Goal: Communication & Community: Answer question/provide support

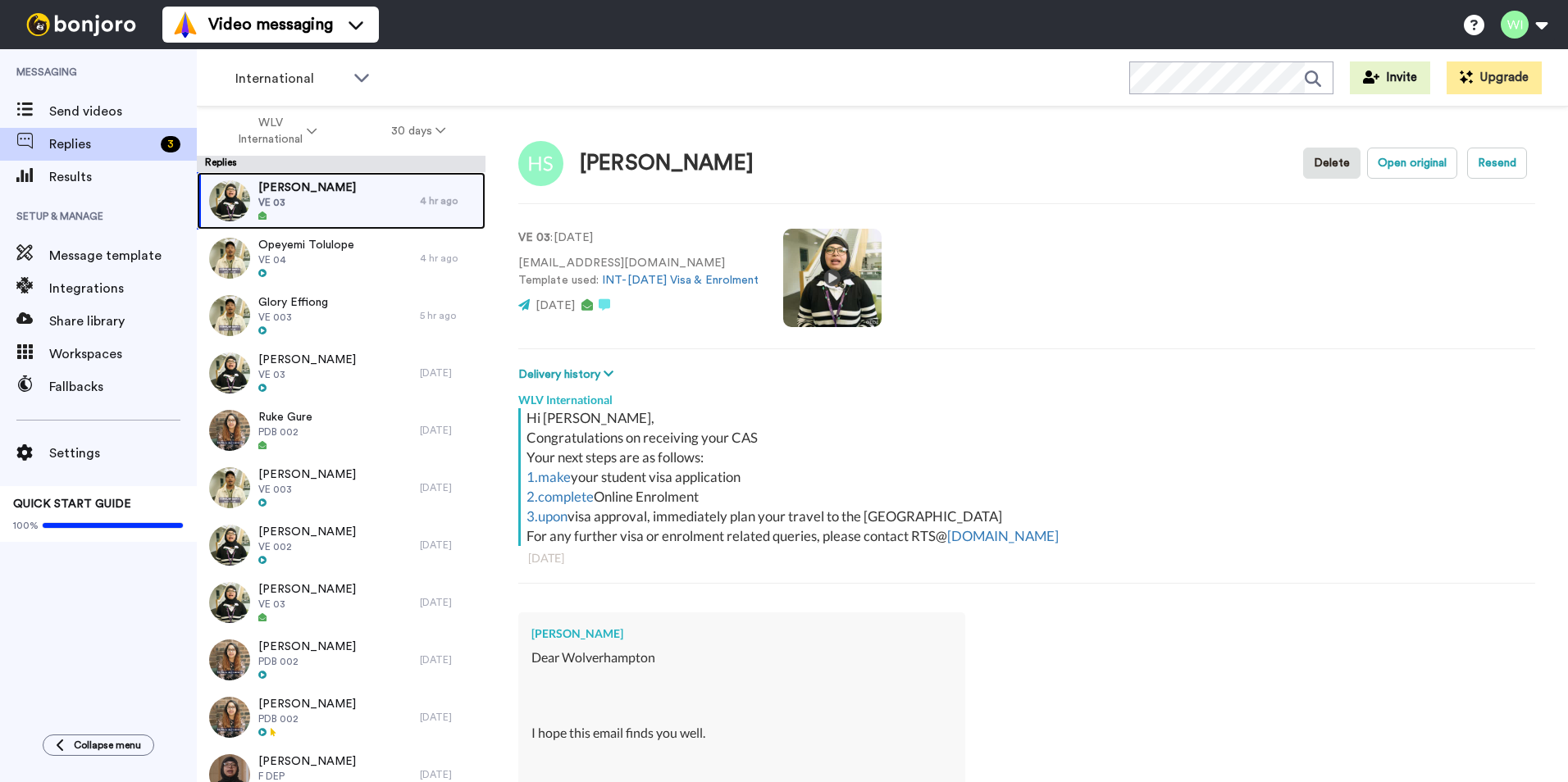
drag, startPoint x: 268, startPoint y: 192, endPoint x: 287, endPoint y: 203, distance: 22.0
click at [268, 192] on span "[PERSON_NAME]" at bounding box center [307, 187] width 97 height 17
type textarea "x"
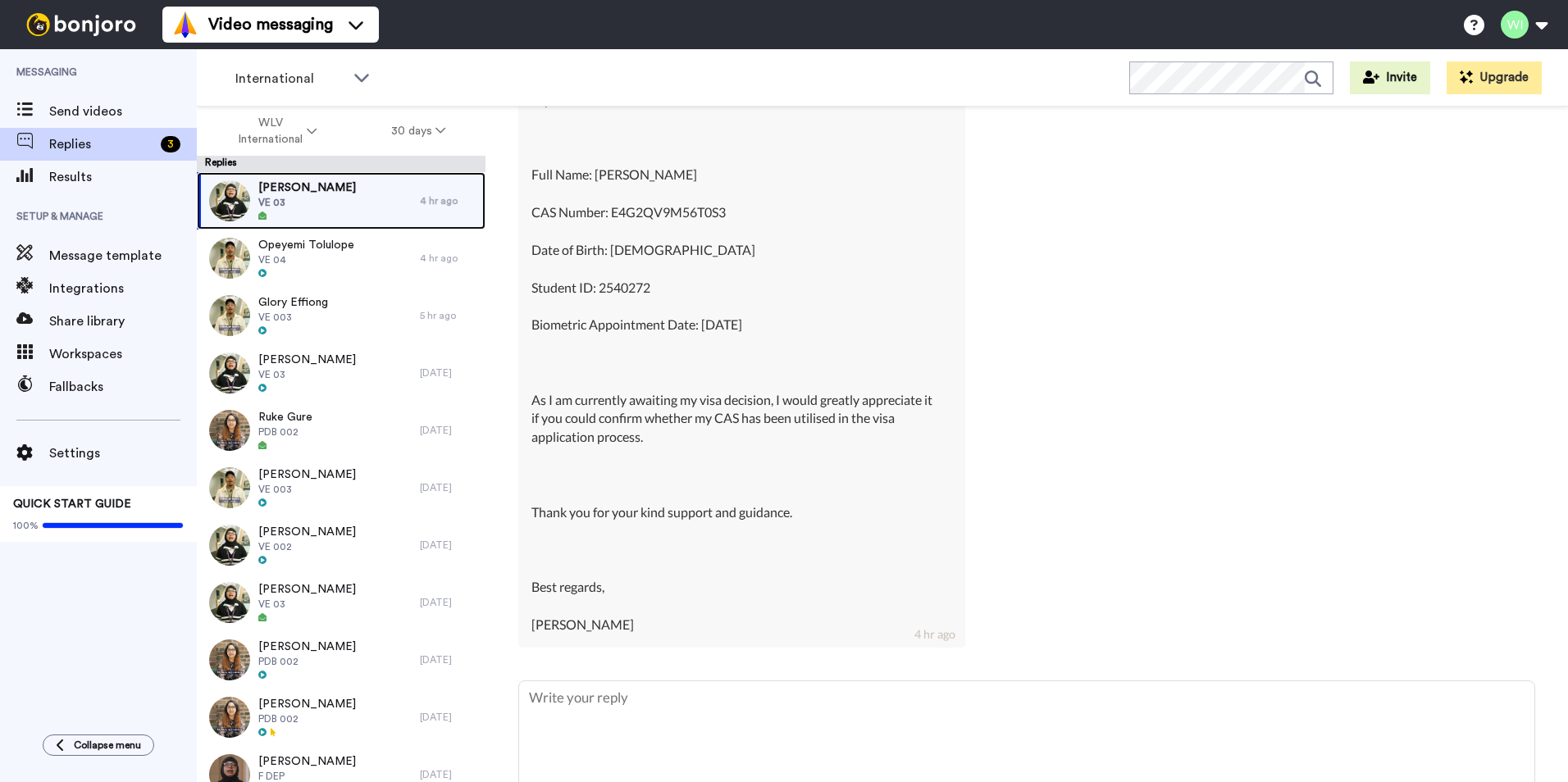
scroll to position [892, 0]
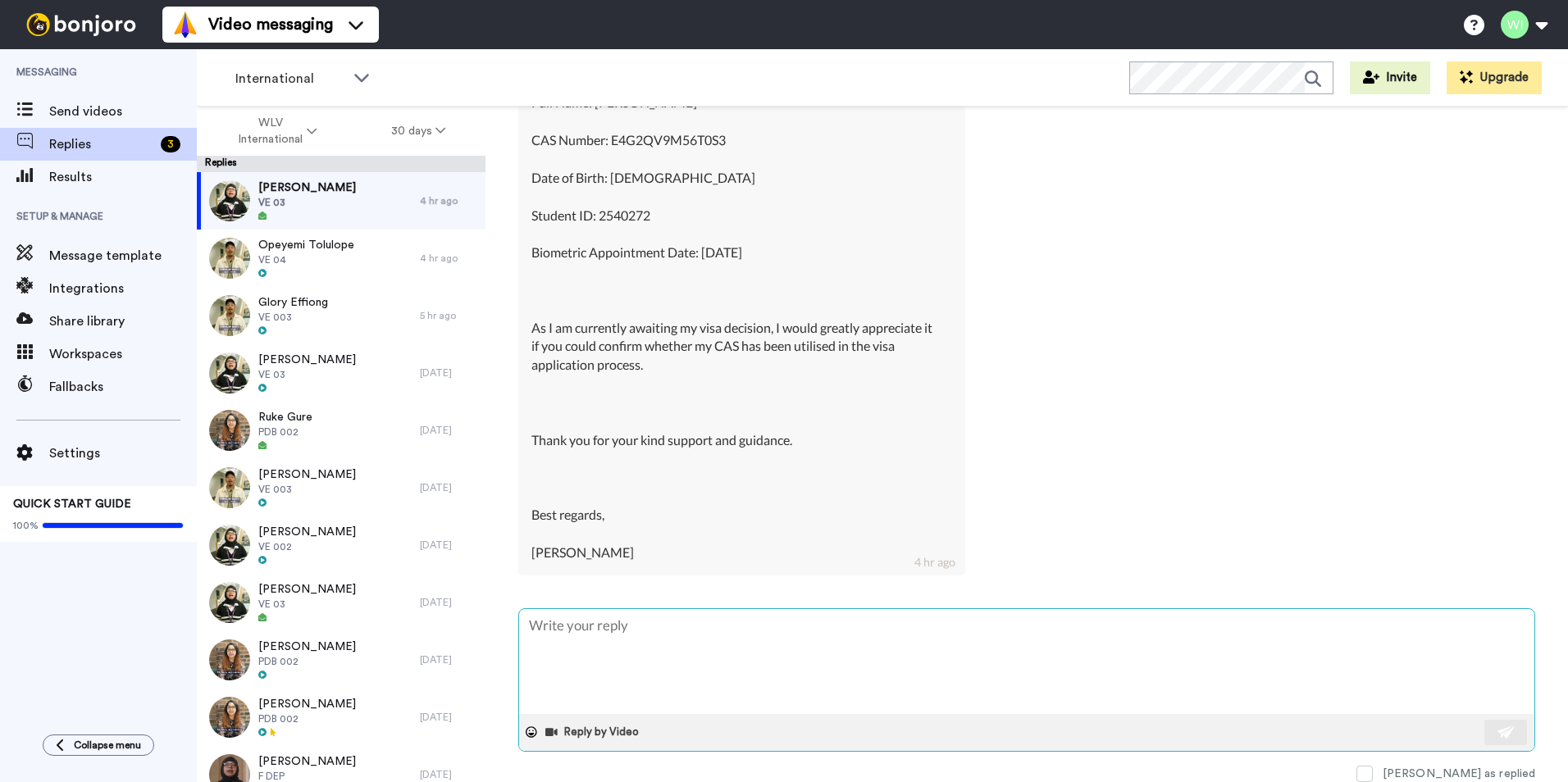
click at [623, 652] on textarea at bounding box center [1026, 661] width 1015 height 105
type textarea "H"
type textarea "x"
type textarea "Hi"
type textarea "x"
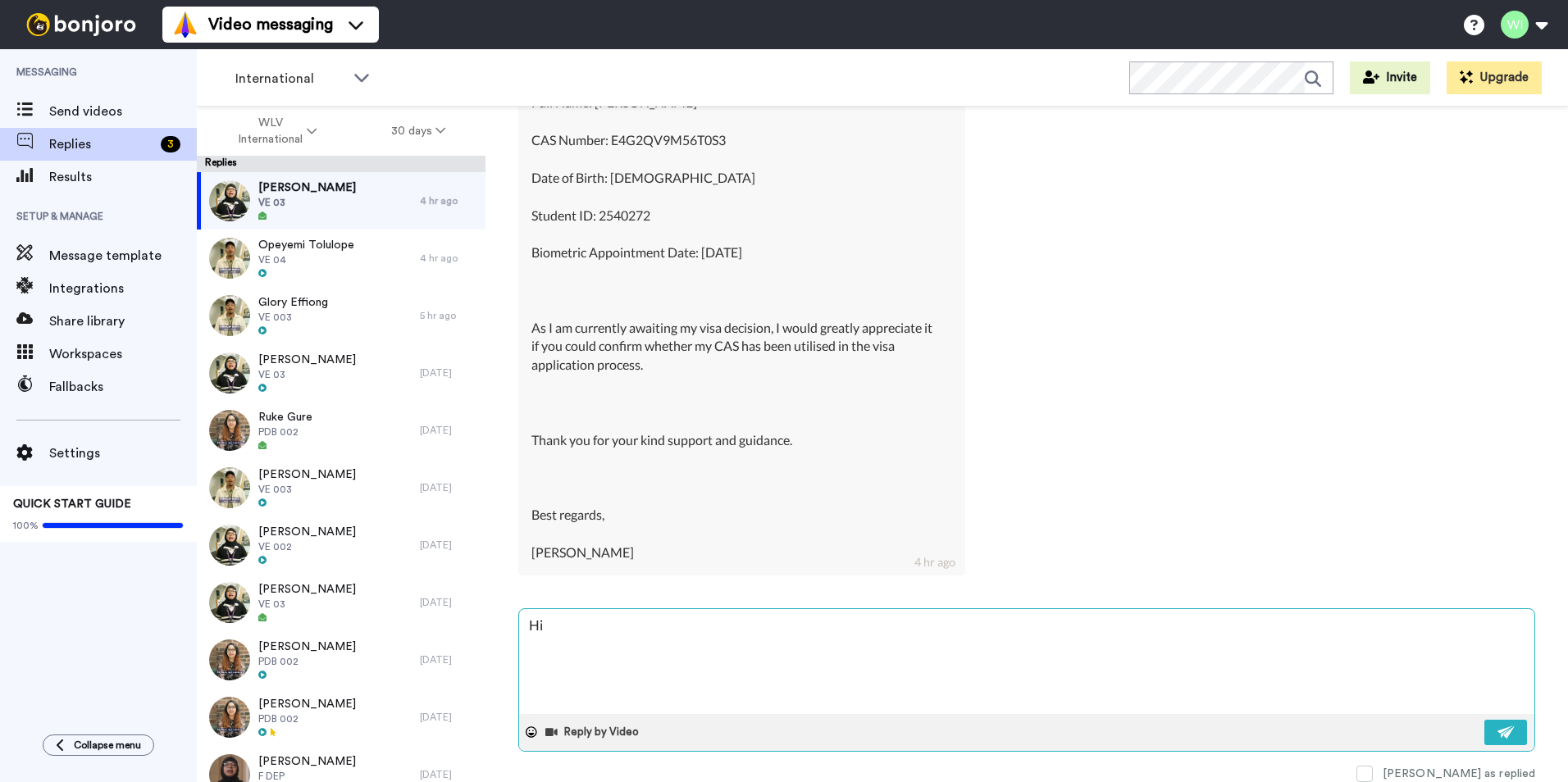
type textarea "Hi,"
type textarea "x"
type textarea "Hi,"
type textarea "x"
type textarea "Hi, p"
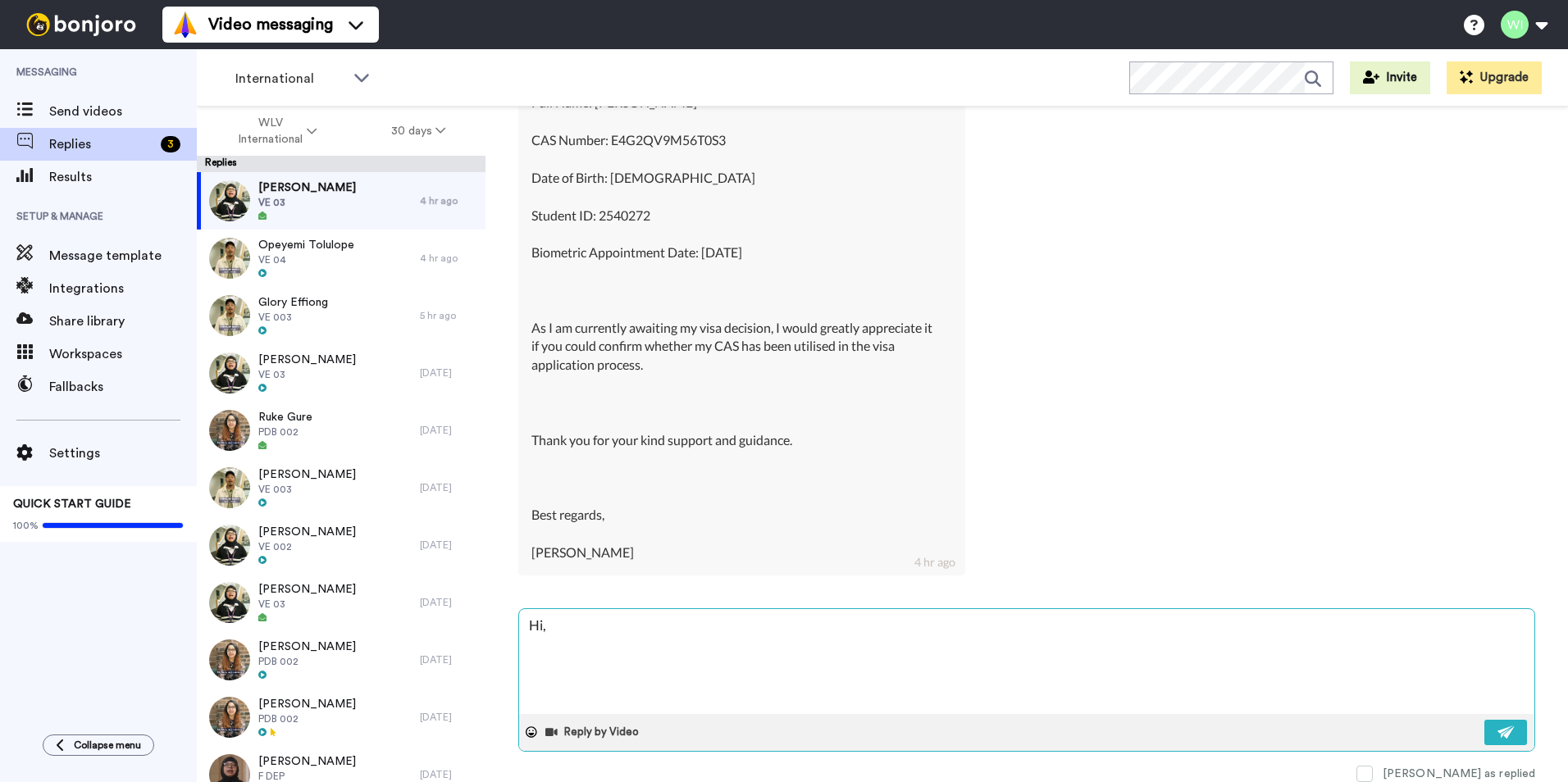
type textarea "x"
type textarea "Hi, pl"
type textarea "x"
type textarea "Hi, ple"
type textarea "x"
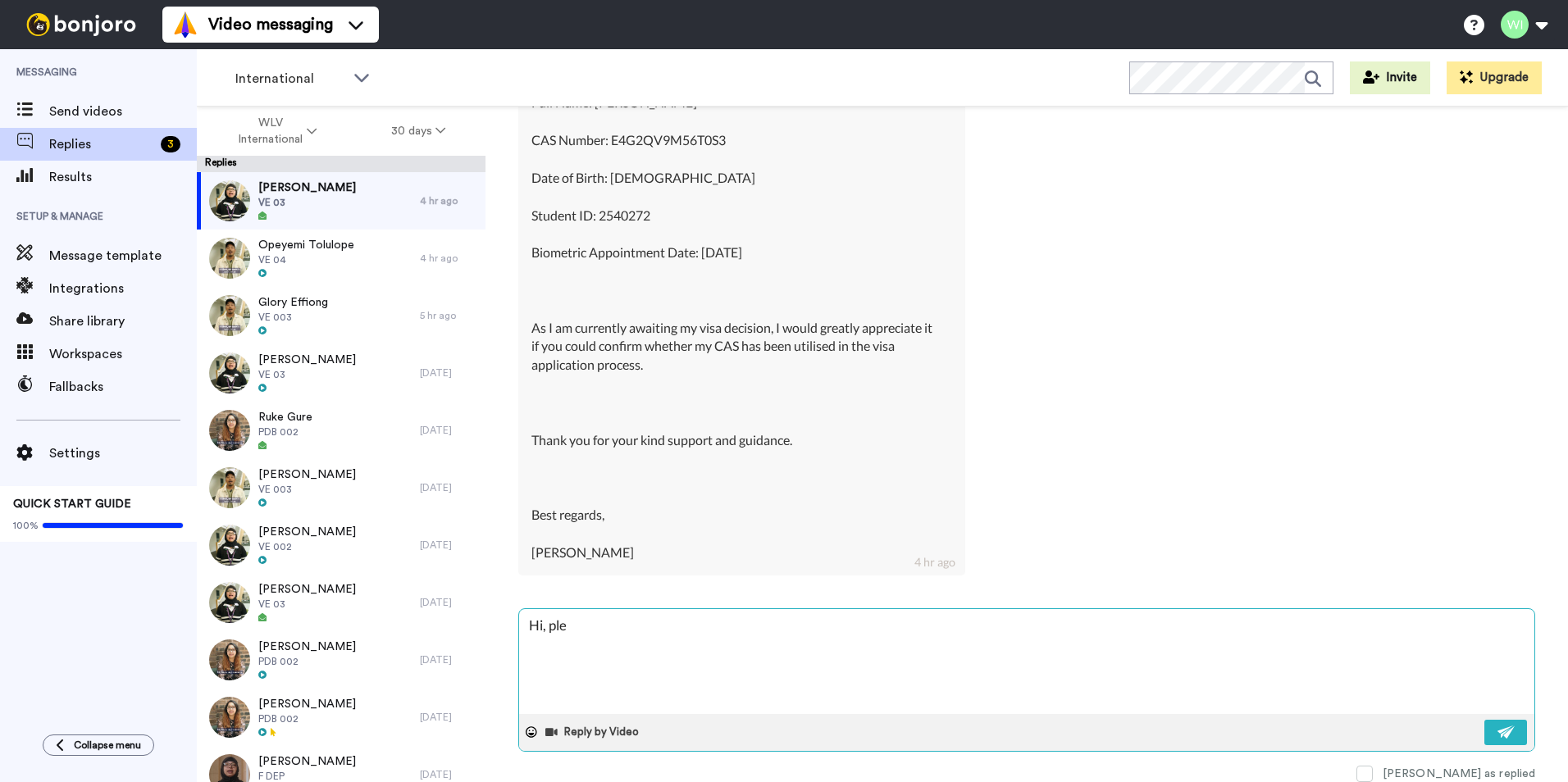
type textarea "Hi, plea"
type textarea "x"
type textarea "Hi, pleas"
type textarea "x"
type textarea "Hi, please"
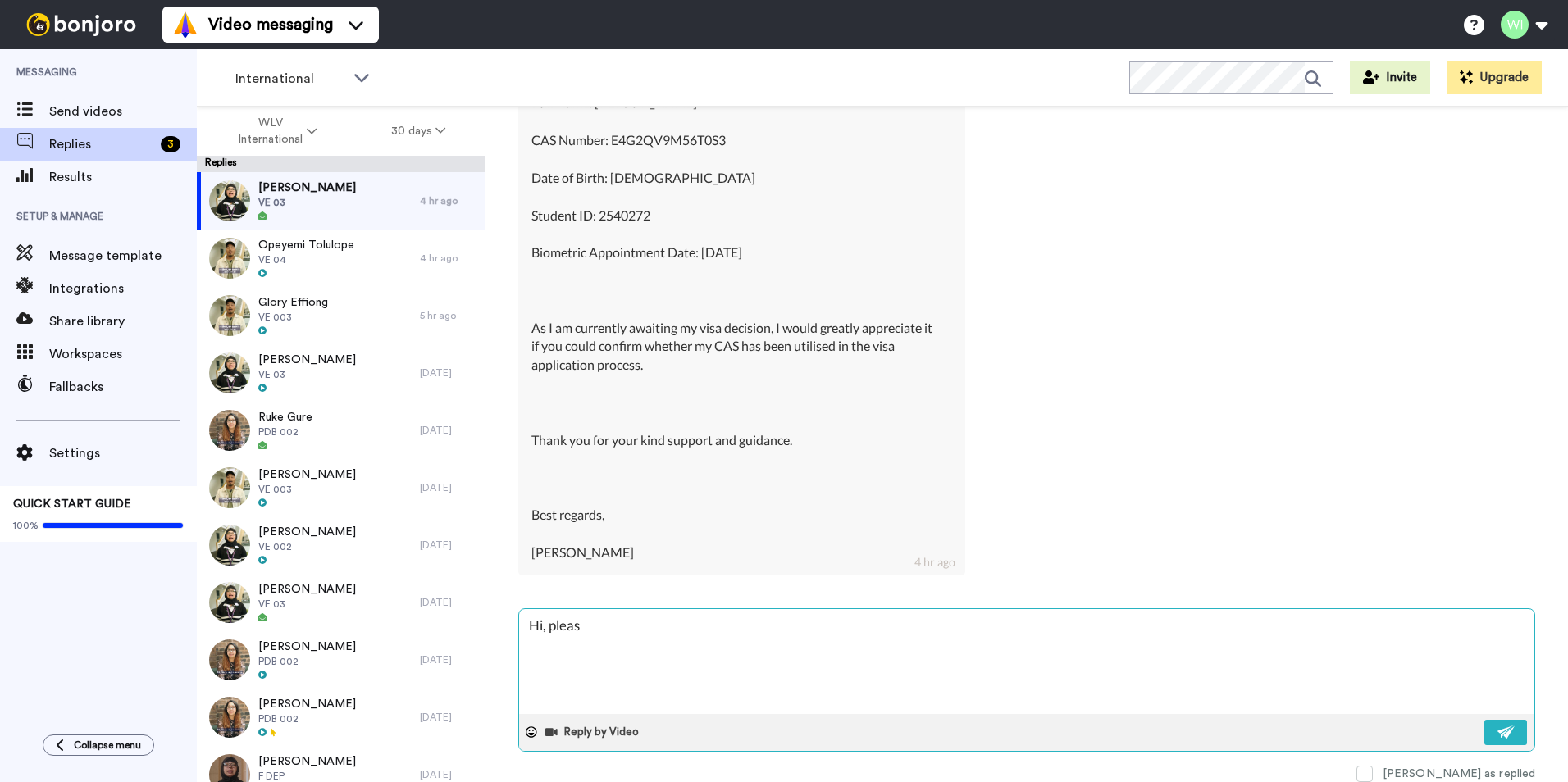
type textarea "x"
type textarea "Hi, please"
type textarea "x"
type textarea "Hi, please"
type textarea "x"
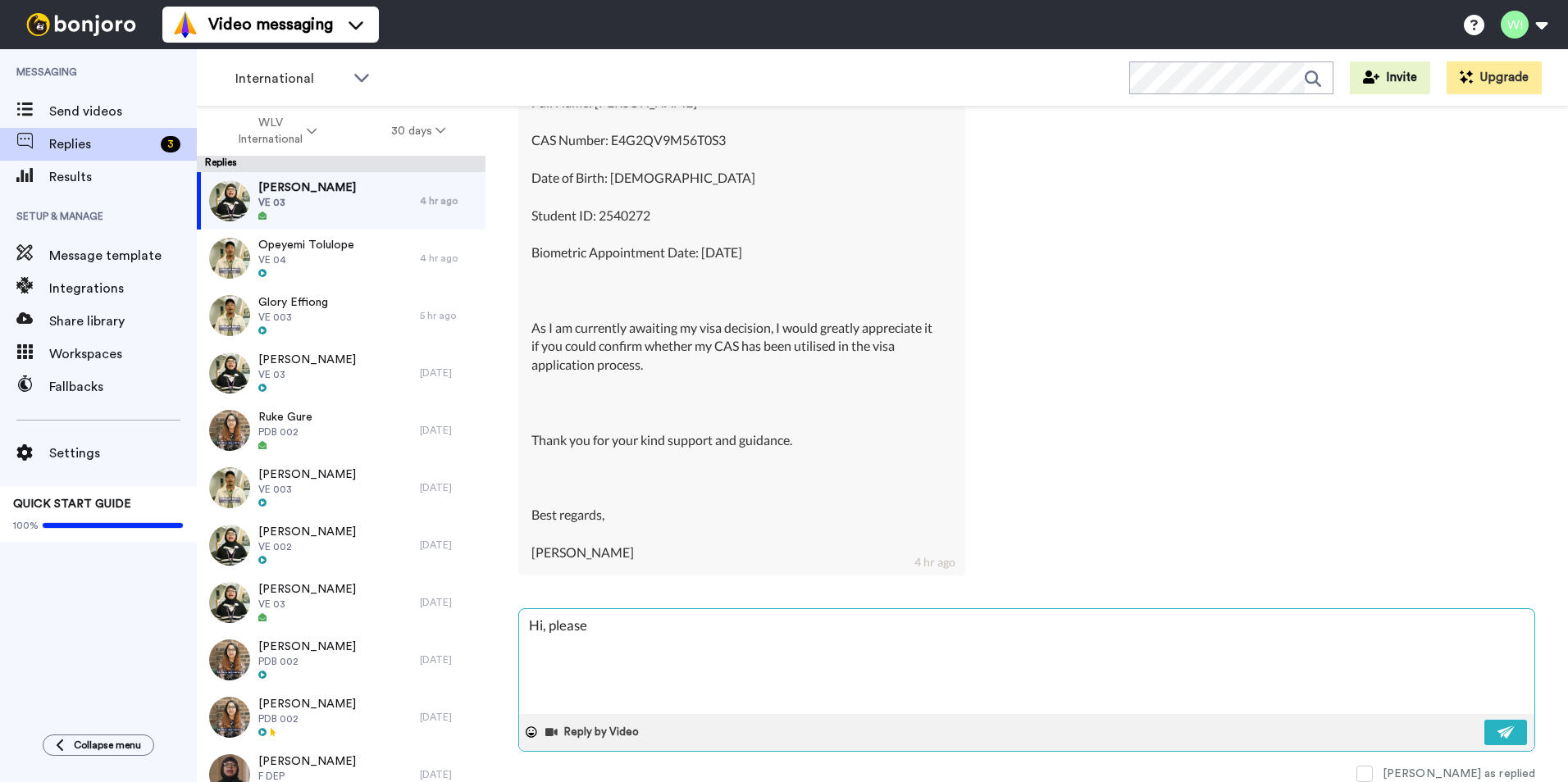
click at [685, 619] on textarea "Hi, please" at bounding box center [1026, 661] width 1015 height 105
type textarea "Hi, please e"
type textarea "x"
type textarea "Hi, please em"
type textarea "x"
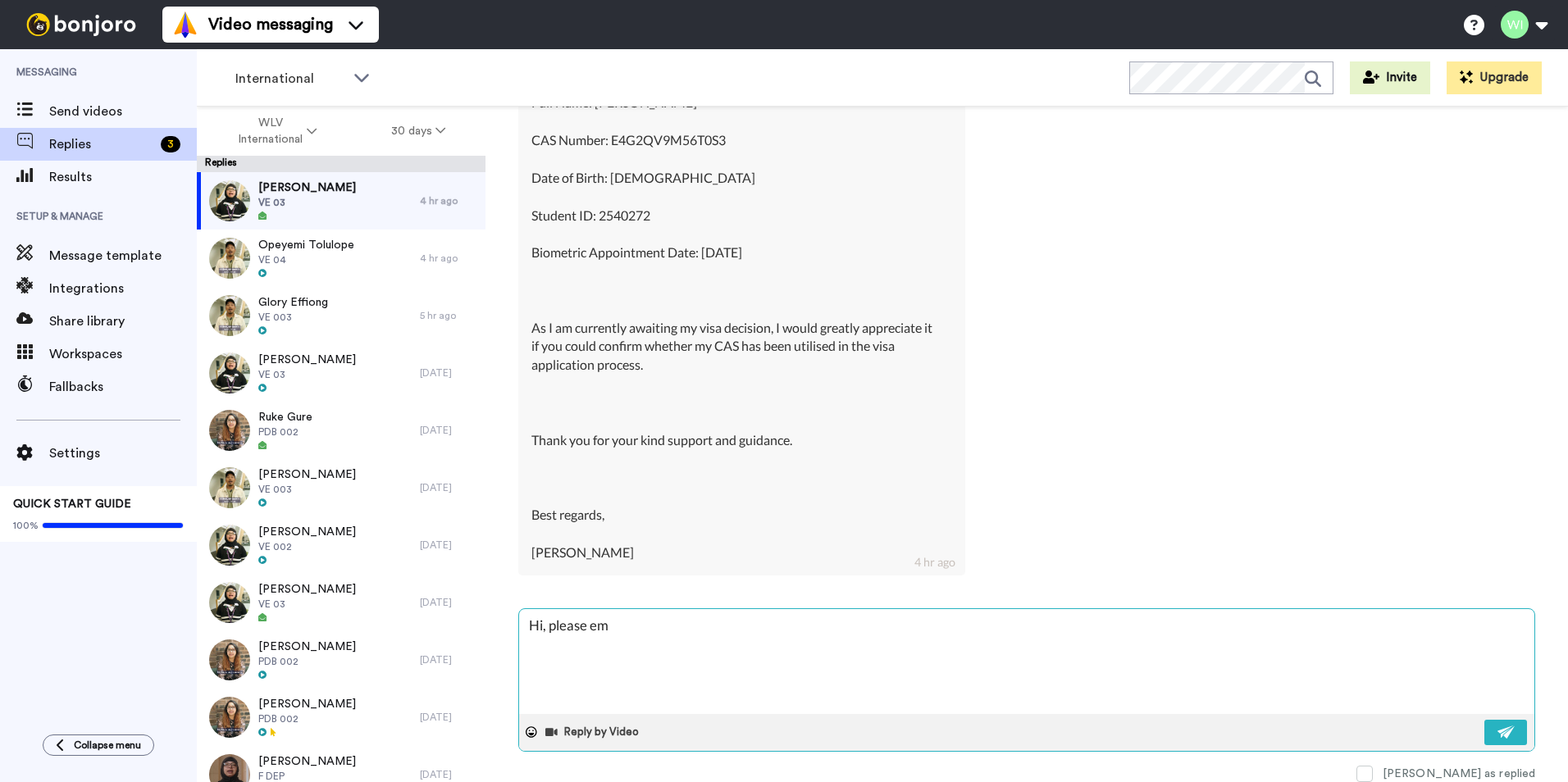
type textarea "Hi, please ema"
type textarea "x"
type textarea "Hi, please emai"
type textarea "x"
type textarea "Hi, please email"
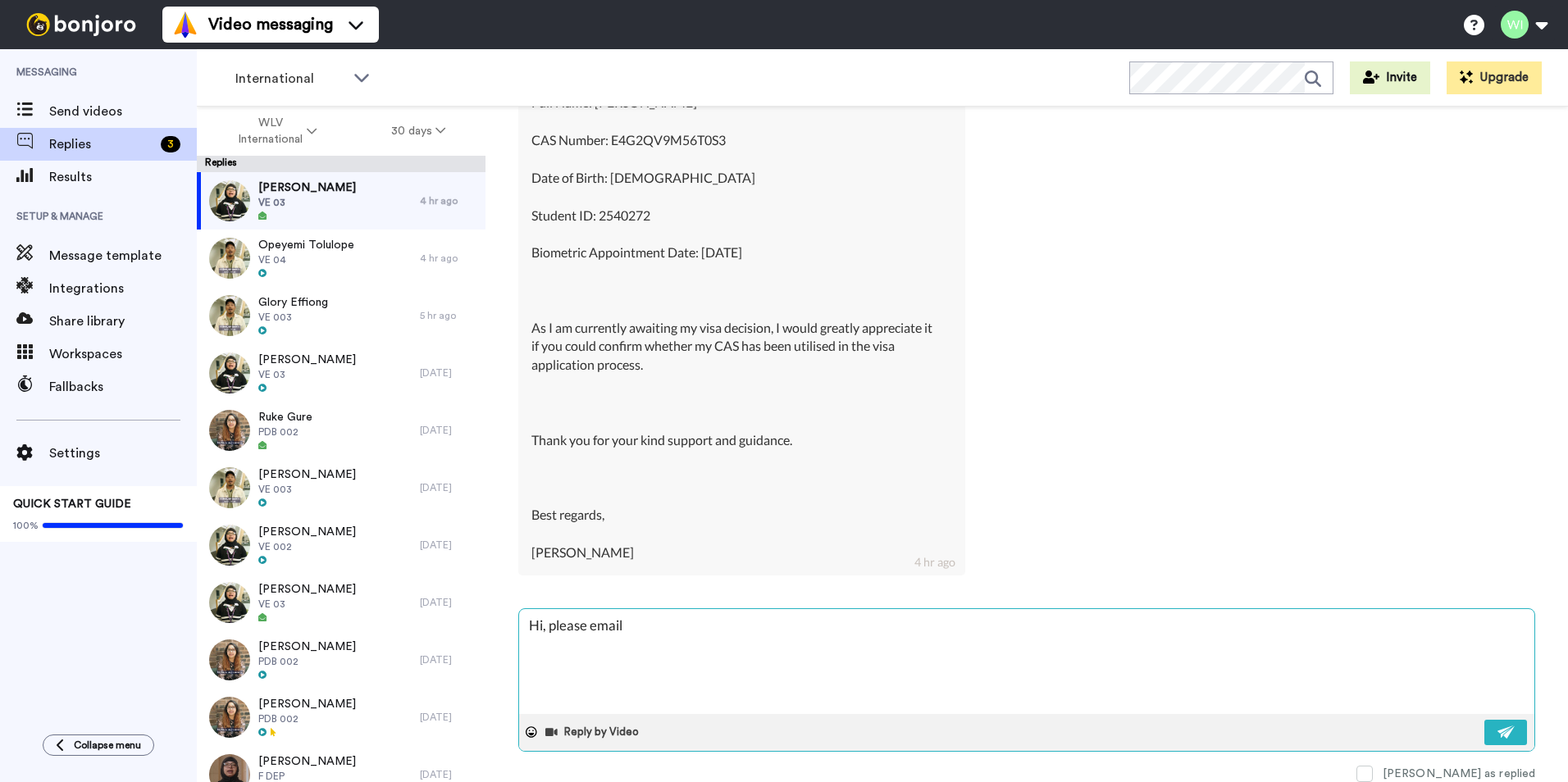
type textarea "x"
type textarea "Hi, please email"
type textarea "x"
type textarea "Hi, please email C"
type textarea "x"
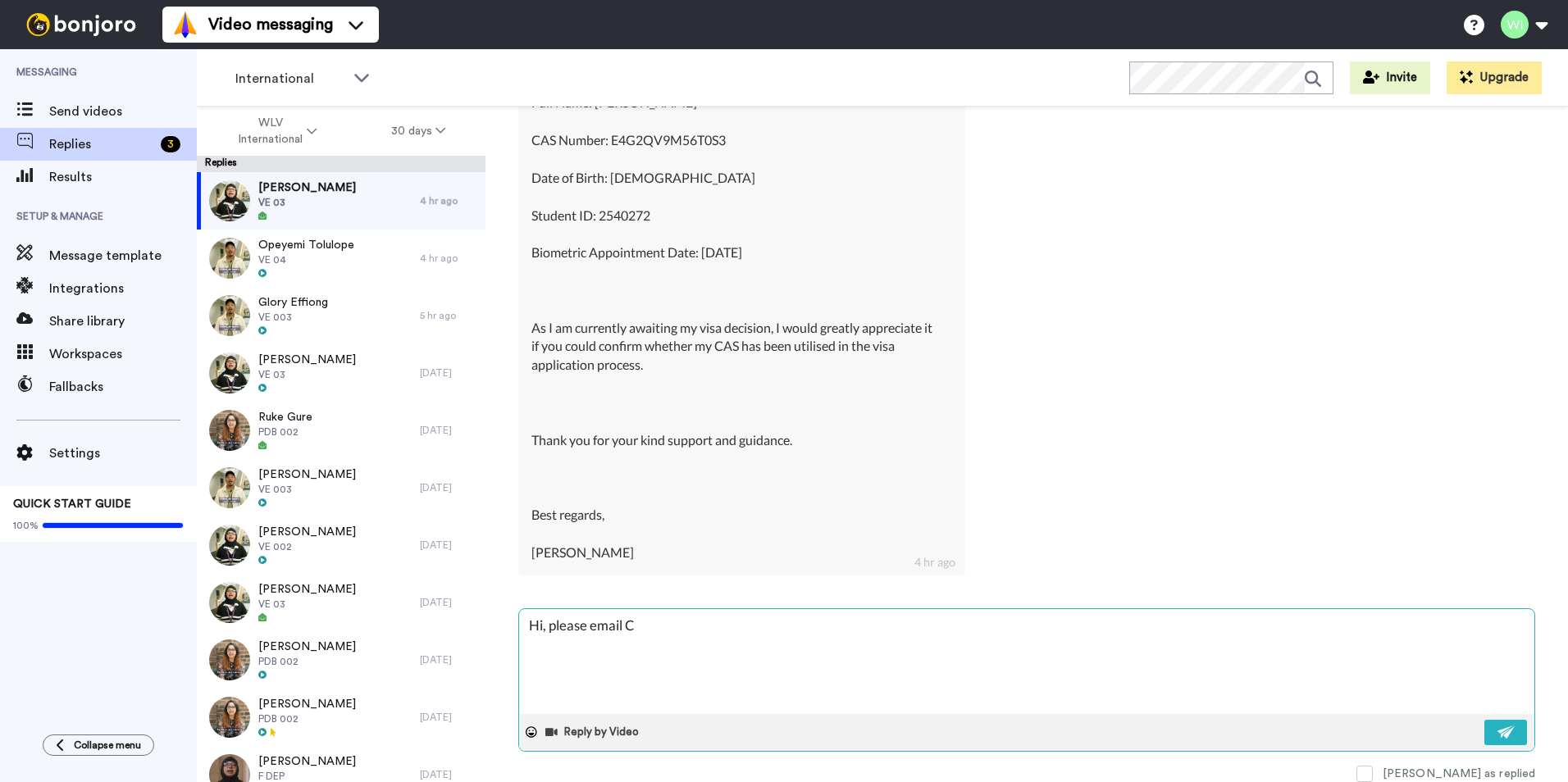
type textarea "Hi, please email CA"
type textarea "x"
type textarea "Hi, please email CAS"
type textarea "x"
type textarea "Hi, please email CASR"
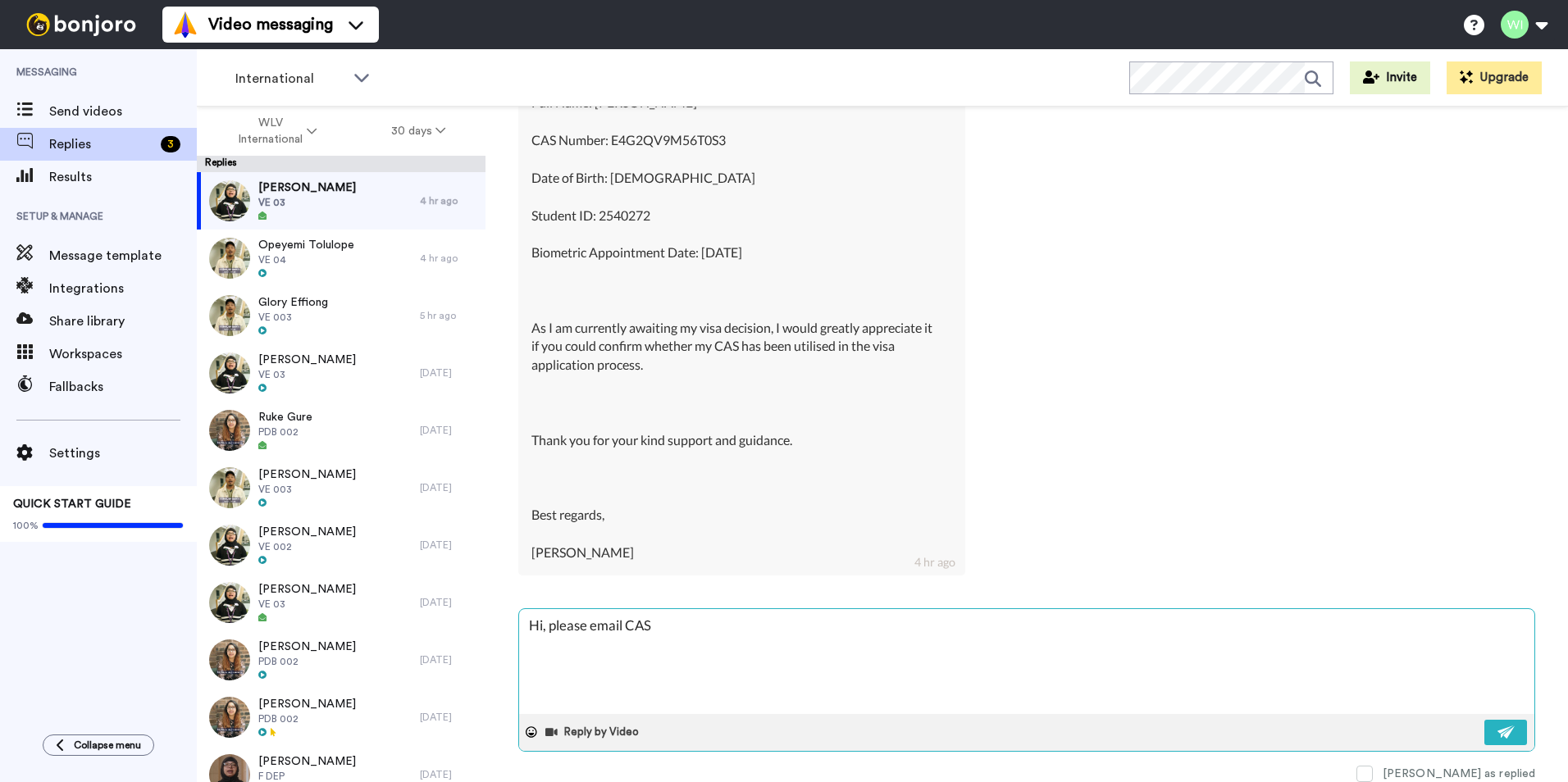
type textarea "x"
type textarea "Hi, please email CASRe"
type textarea "x"
type textarea "Hi, please email CASReq"
type textarea "x"
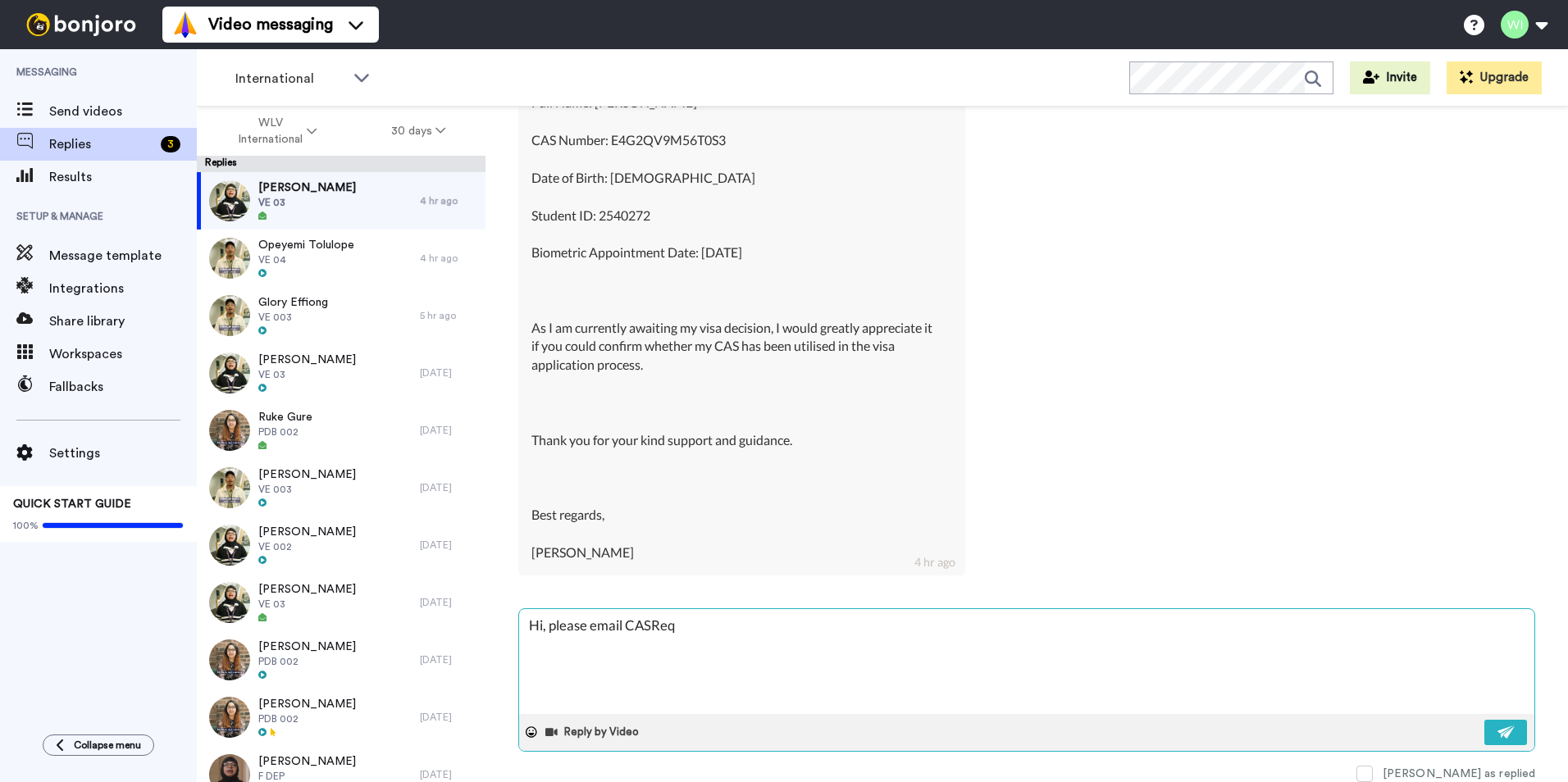
type textarea "Hi, please email CASRequ"
type textarea "x"
type textarea "Hi, please email CASReque"
type textarea "x"
type textarea "Hi, please email CASReques"
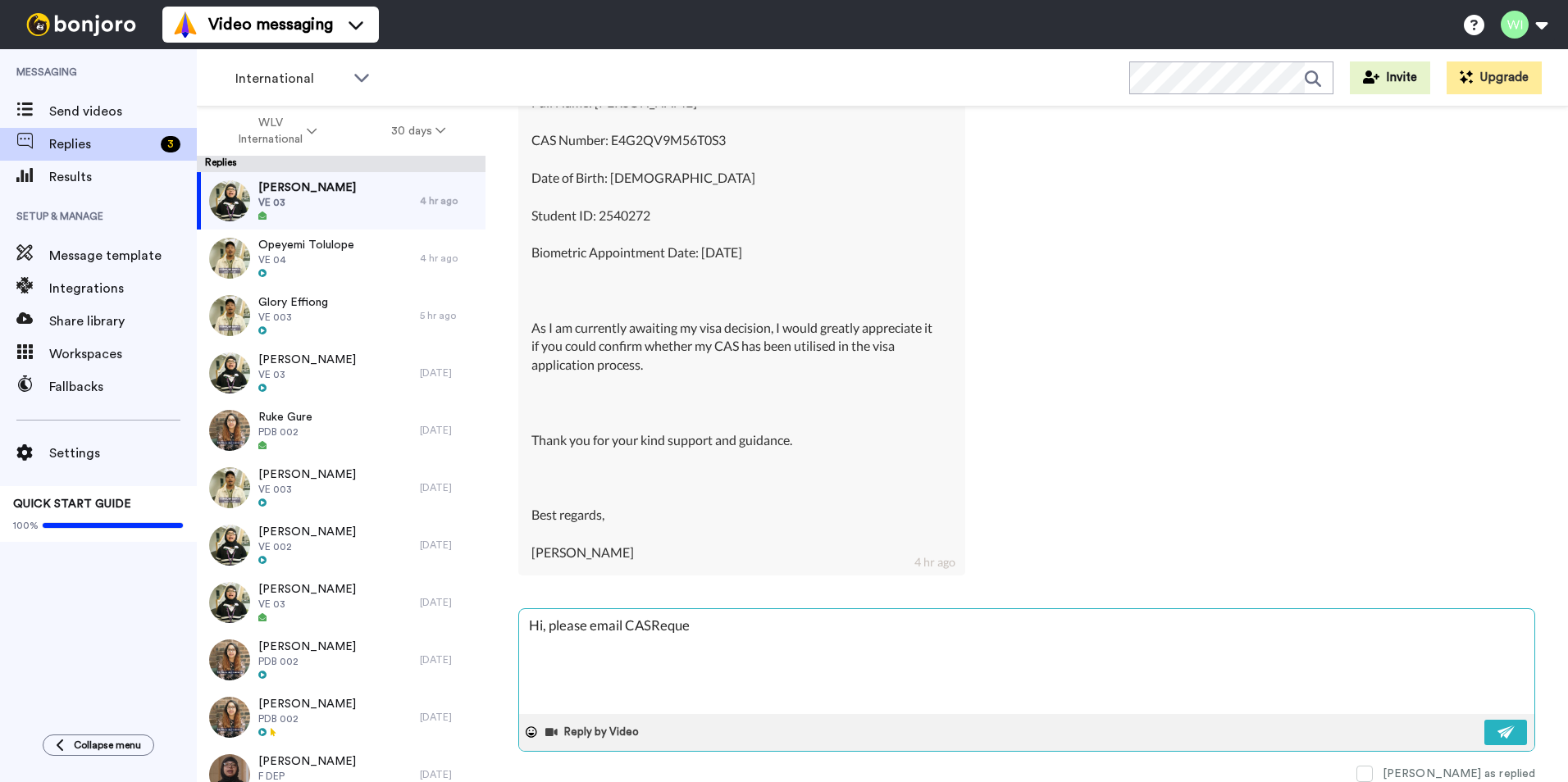
type textarea "x"
type textarea "Hi, please email CASRequest"
type textarea "x"
type textarea "Hi, please email CASRequests"
type textarea "x"
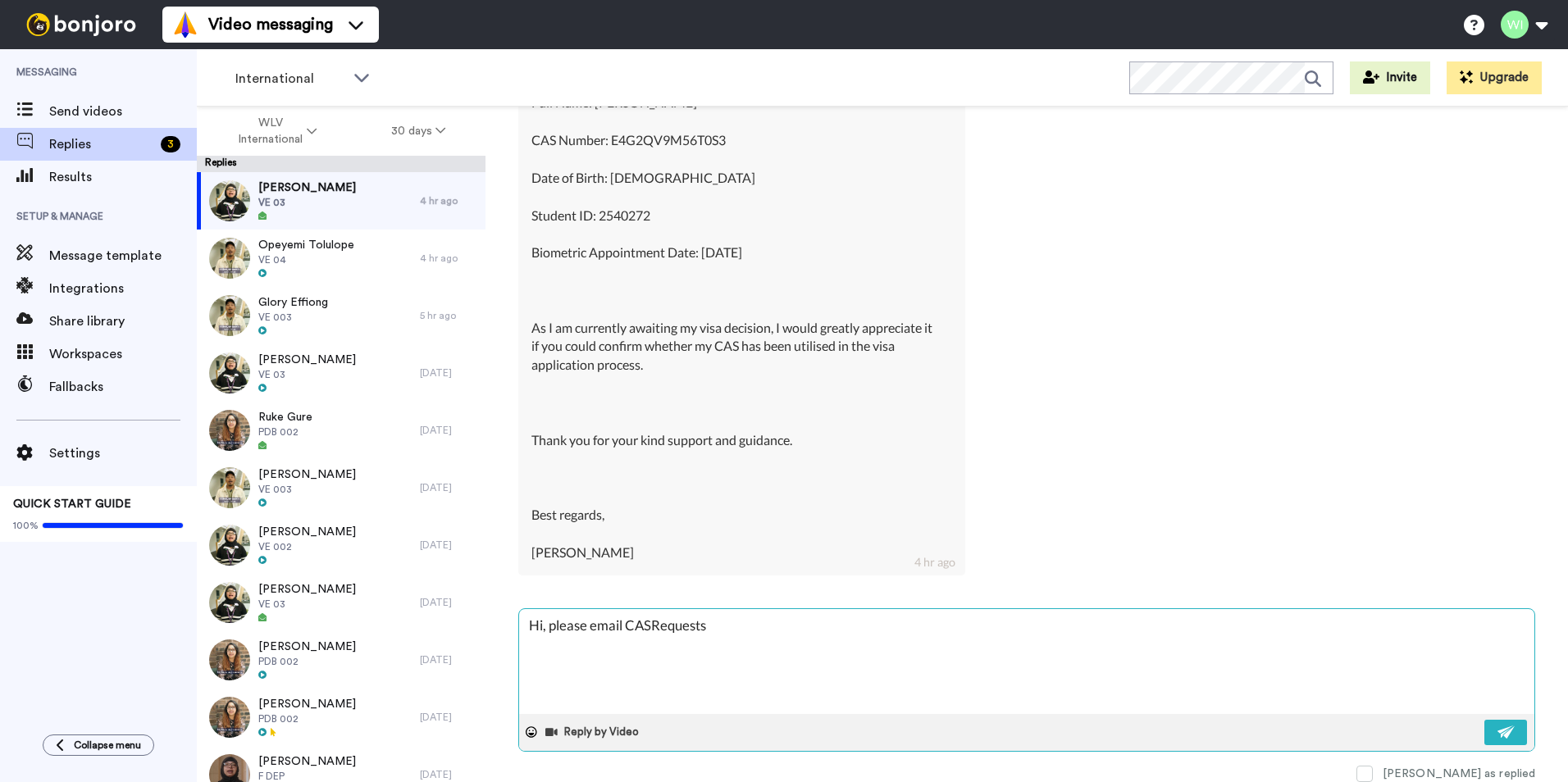
type textarea "Hi, please email CASRequests@"
type textarea "x"
type textarea "Hi, please email CASRequests@w"
type textarea "x"
type textarea "Hi, please email CASRequests@wl"
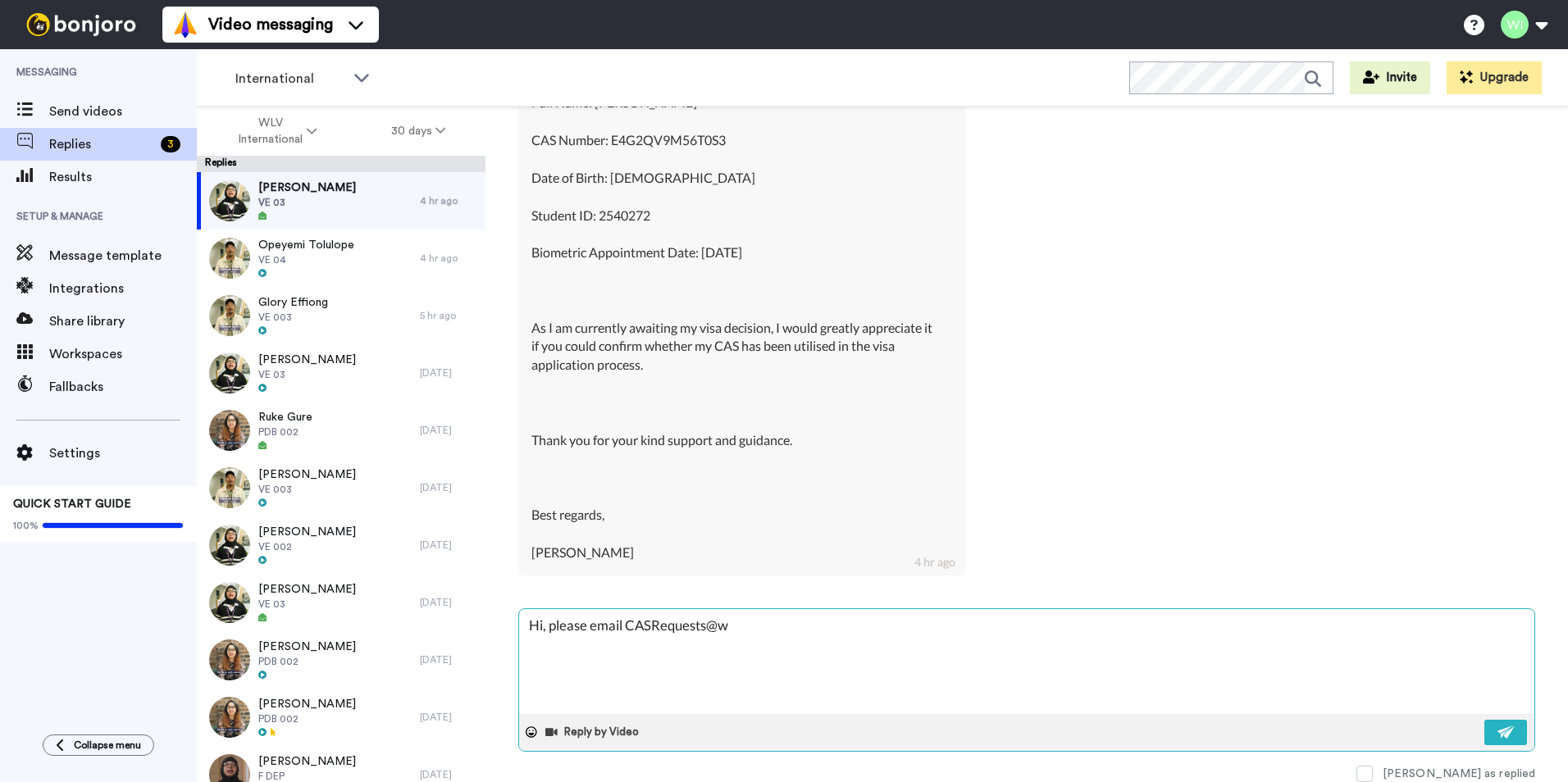
type textarea "x"
type textarea "Hi, please email CASRequests@wlv"
type textarea "x"
type textarea "Hi, please email CASRequests@wlv."
type textarea "x"
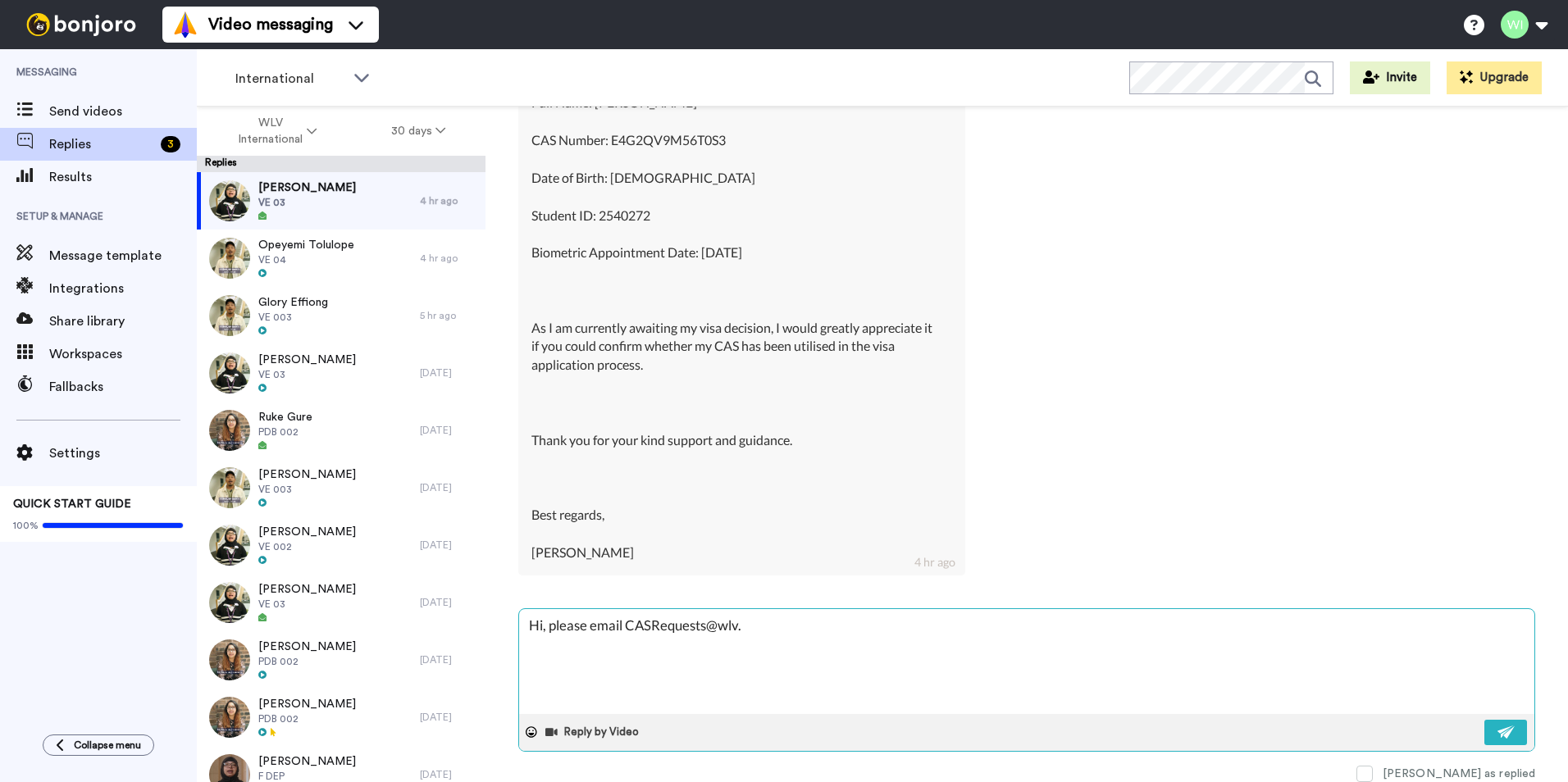
type textarea "Hi, please email CASRequests@wlv.a"
type textarea "x"
type textarea "Hi, please email [EMAIL_ADDRESS][DOMAIN_NAME]"
type textarea "x"
type textarea "Hi, please email [EMAIL_ADDRESS][DOMAIN_NAME]."
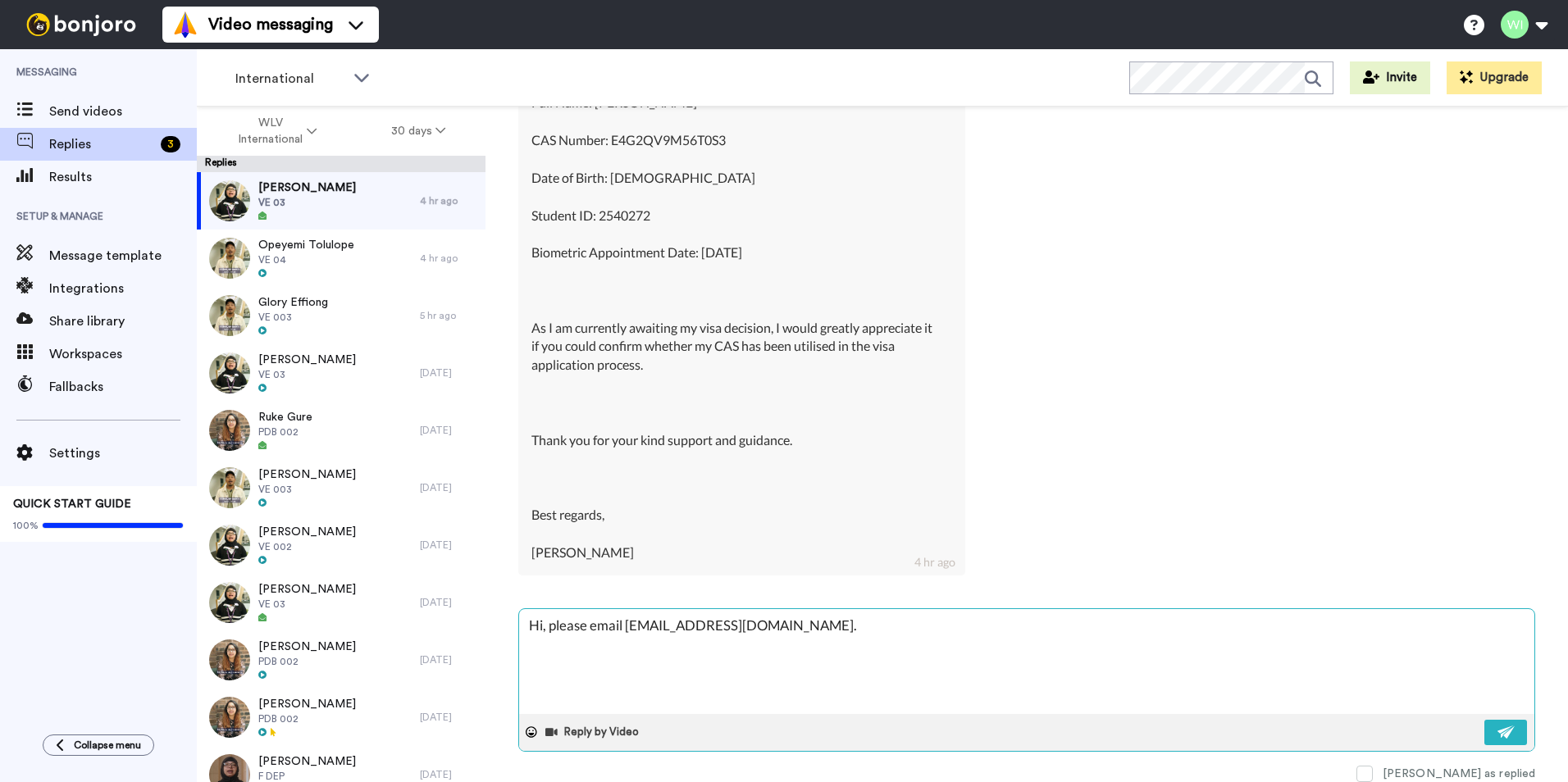
type textarea "x"
type textarea "Hi, please email CASRequests@wlv.ac.u"
type textarea "x"
type textarea "Hi, please email [EMAIL_ADDRESS][DOMAIN_NAME]"
type textarea "x"
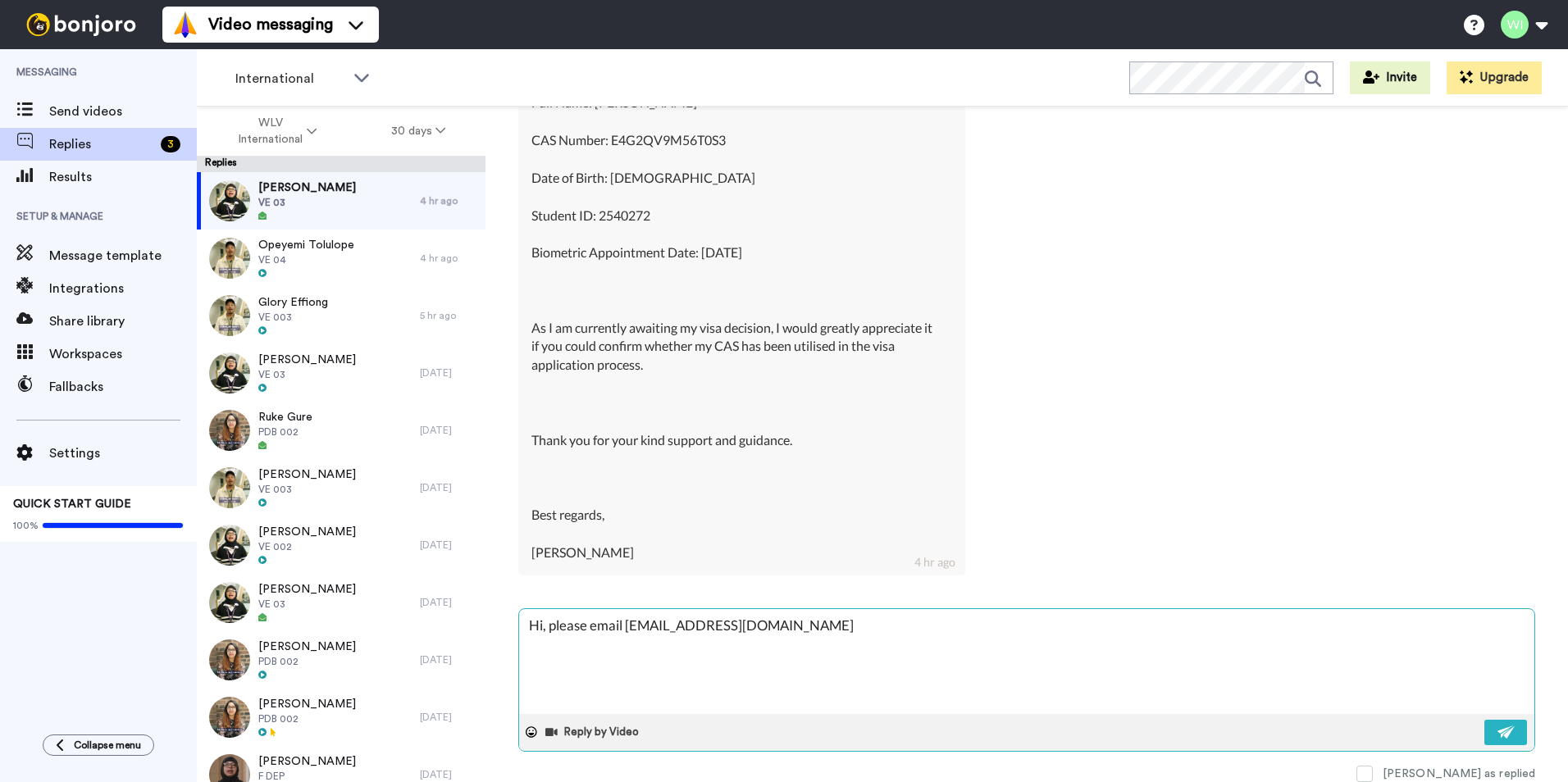
type textarea "Hi, please email [EMAIL_ADDRESS][DOMAIN_NAME]"
type textarea "x"
type textarea "Hi, please email [EMAIL_ADDRESS][DOMAIN_NAME] t"
type textarea "x"
type textarea "Hi, please email [EMAIL_ADDRESS][DOMAIN_NAME] to"
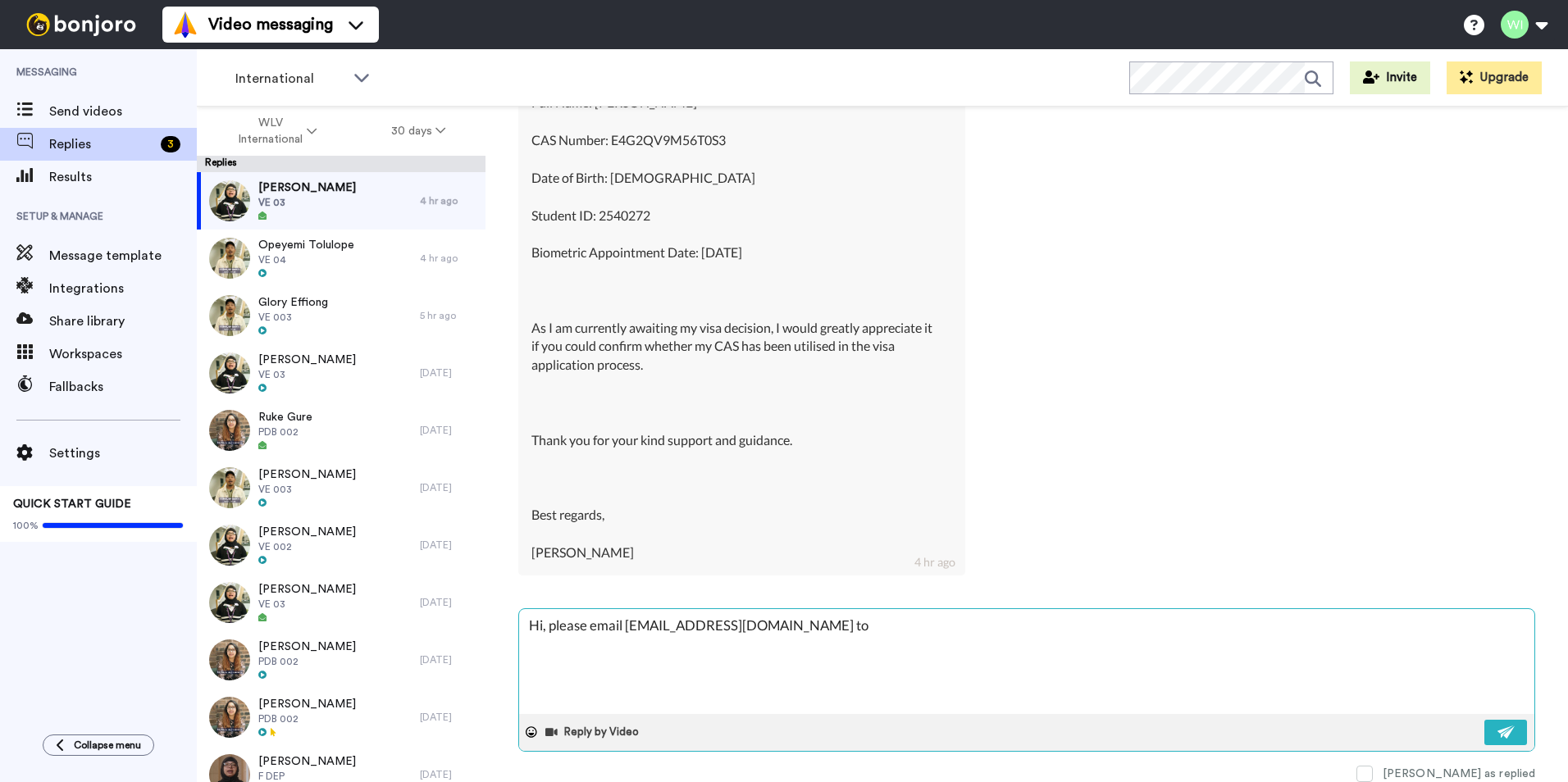
type textarea "x"
type textarea "Hi, please email [EMAIL_ADDRESS][DOMAIN_NAME] to"
type textarea "x"
type textarea "Hi, please email [EMAIL_ADDRESS][DOMAIN_NAME] to a"
type textarea "x"
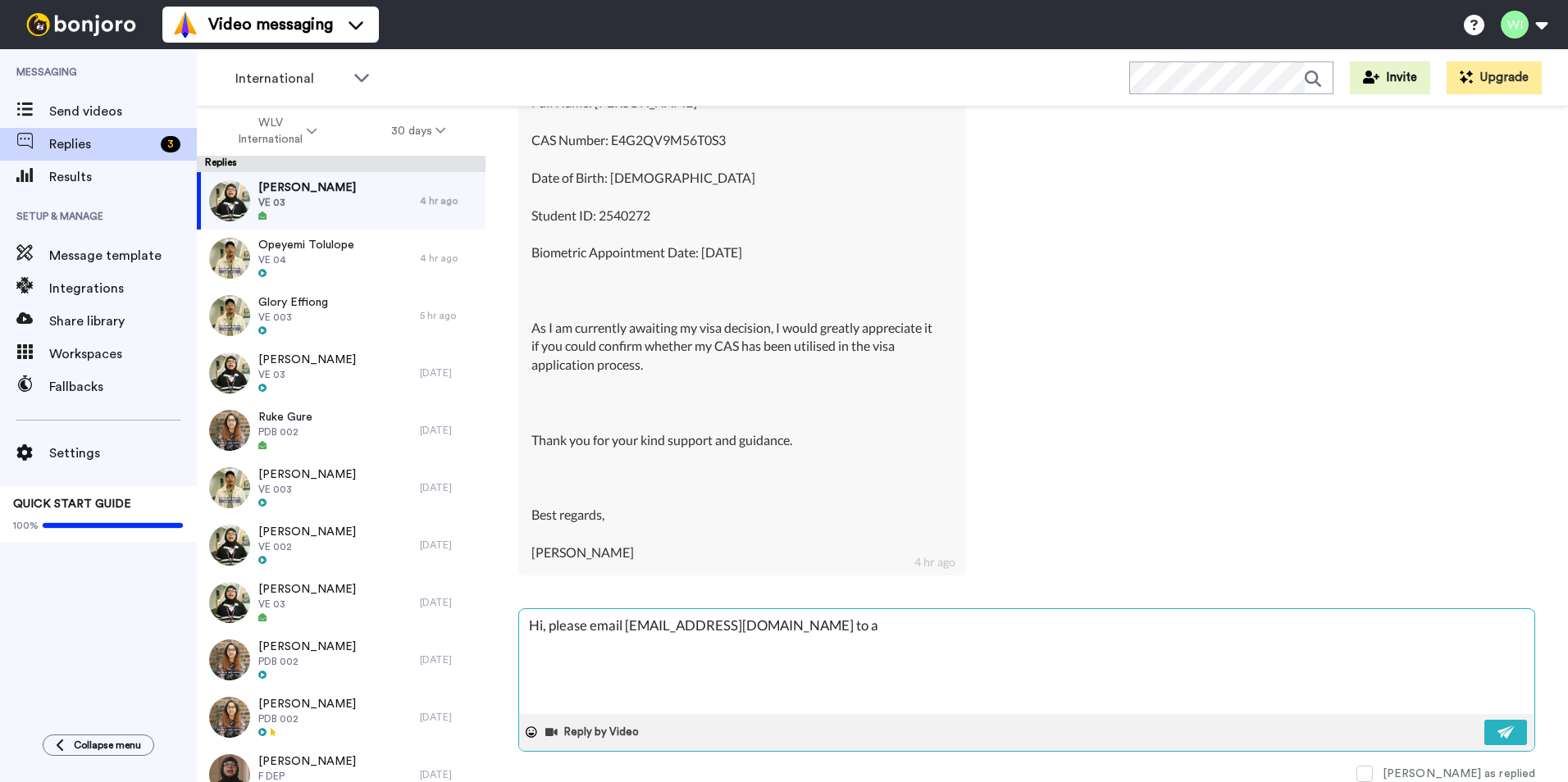
type textarea "Hi, please email [EMAIL_ADDRESS][DOMAIN_NAME] to as"
type textarea "x"
type textarea "Hi, please email [EMAIL_ADDRESS][DOMAIN_NAME] to ass"
type textarea "x"
type textarea "Hi, please email [EMAIL_ADDRESS][DOMAIN_NAME] to assi"
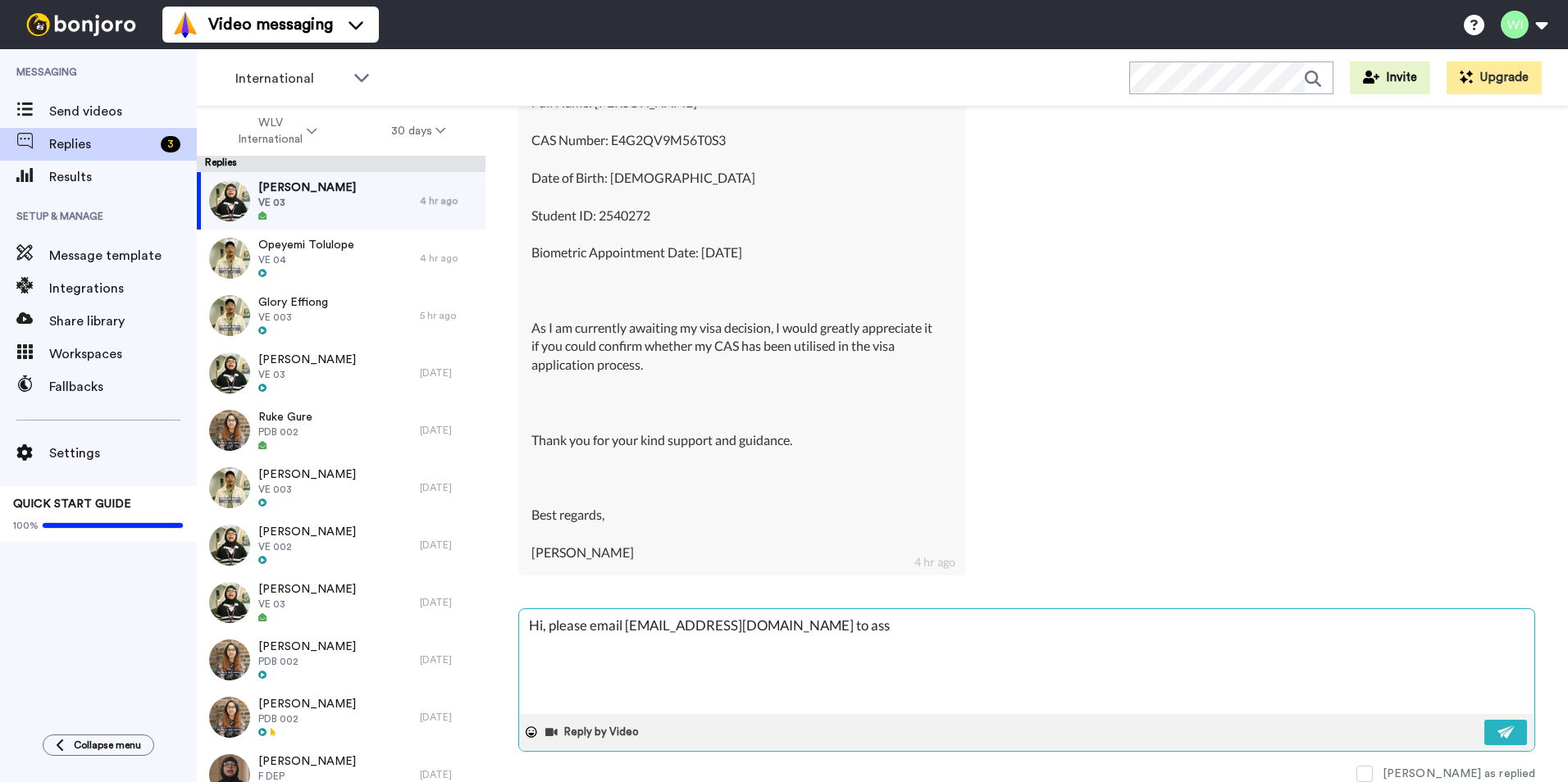
type textarea "x"
type textarea "Hi, please email [EMAIL_ADDRESS][DOMAIN_NAME] to assis"
type textarea "x"
type textarea "Hi, please email [EMAIL_ADDRESS][DOMAIN_NAME] to assist"
type textarea "x"
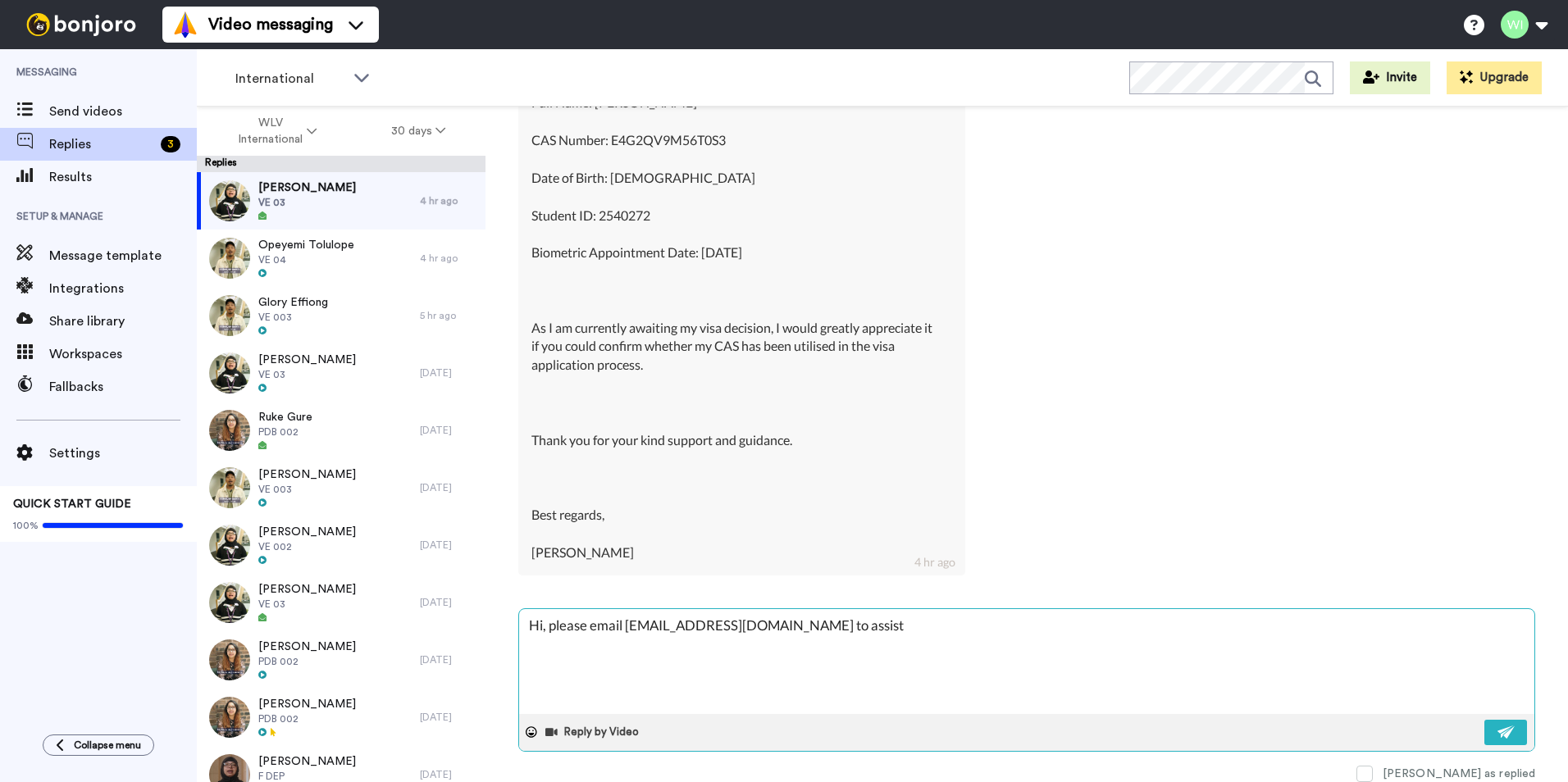
type textarea "Hi, please email [EMAIL_ADDRESS][DOMAIN_NAME] to assist"
type textarea "x"
type textarea "Hi, please email [EMAIL_ADDRESS][DOMAIN_NAME] to assist y"
type textarea "x"
type textarea "Hi, please email [EMAIL_ADDRESS][DOMAIN_NAME] to assist yo"
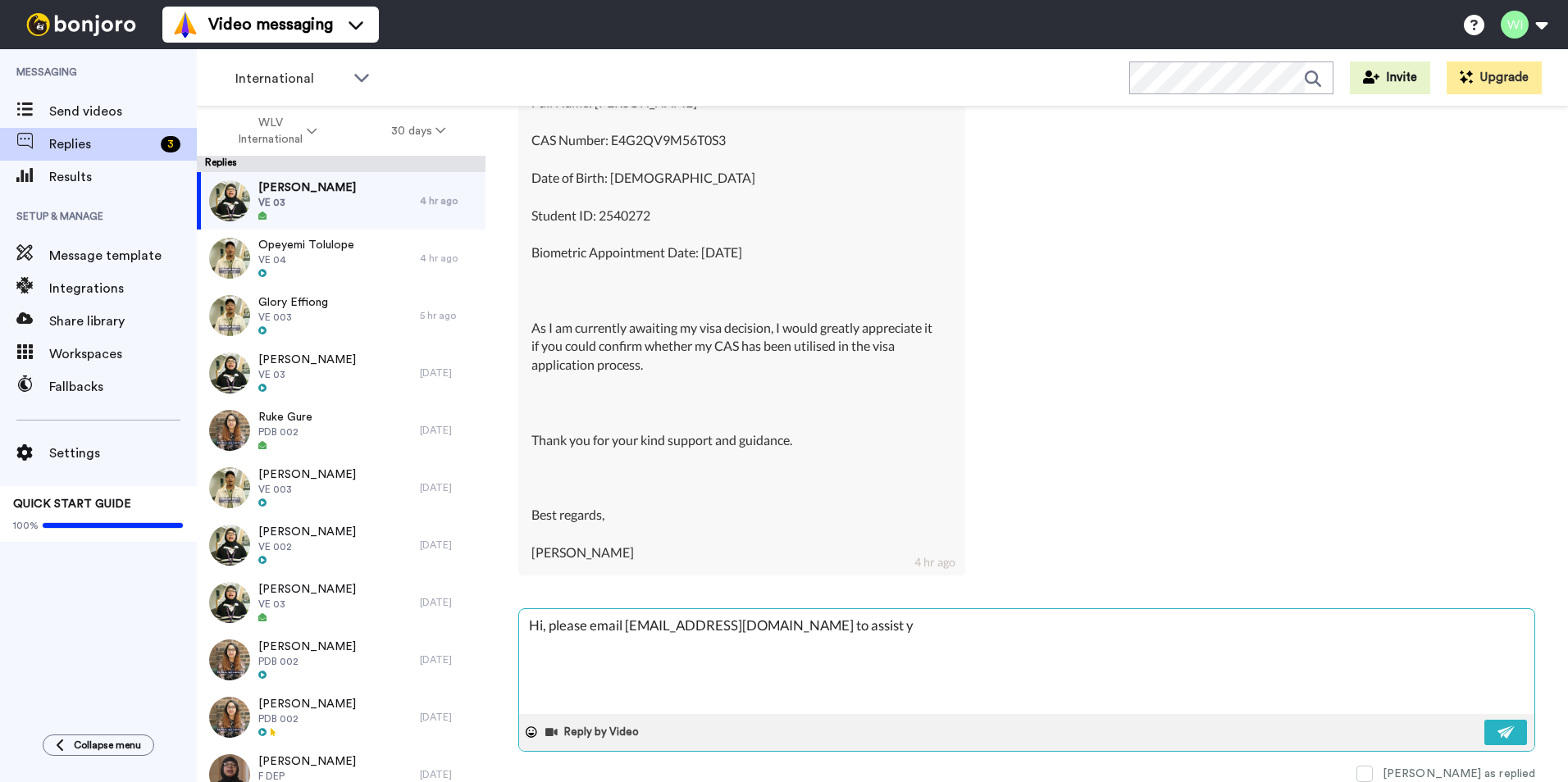
type textarea "x"
type textarea "Hi, please email [EMAIL_ADDRESS][DOMAIN_NAME] to assist you"
type textarea "x"
type textarea "Hi, please email [EMAIL_ADDRESS][DOMAIN_NAME] to assist you"
type textarea "x"
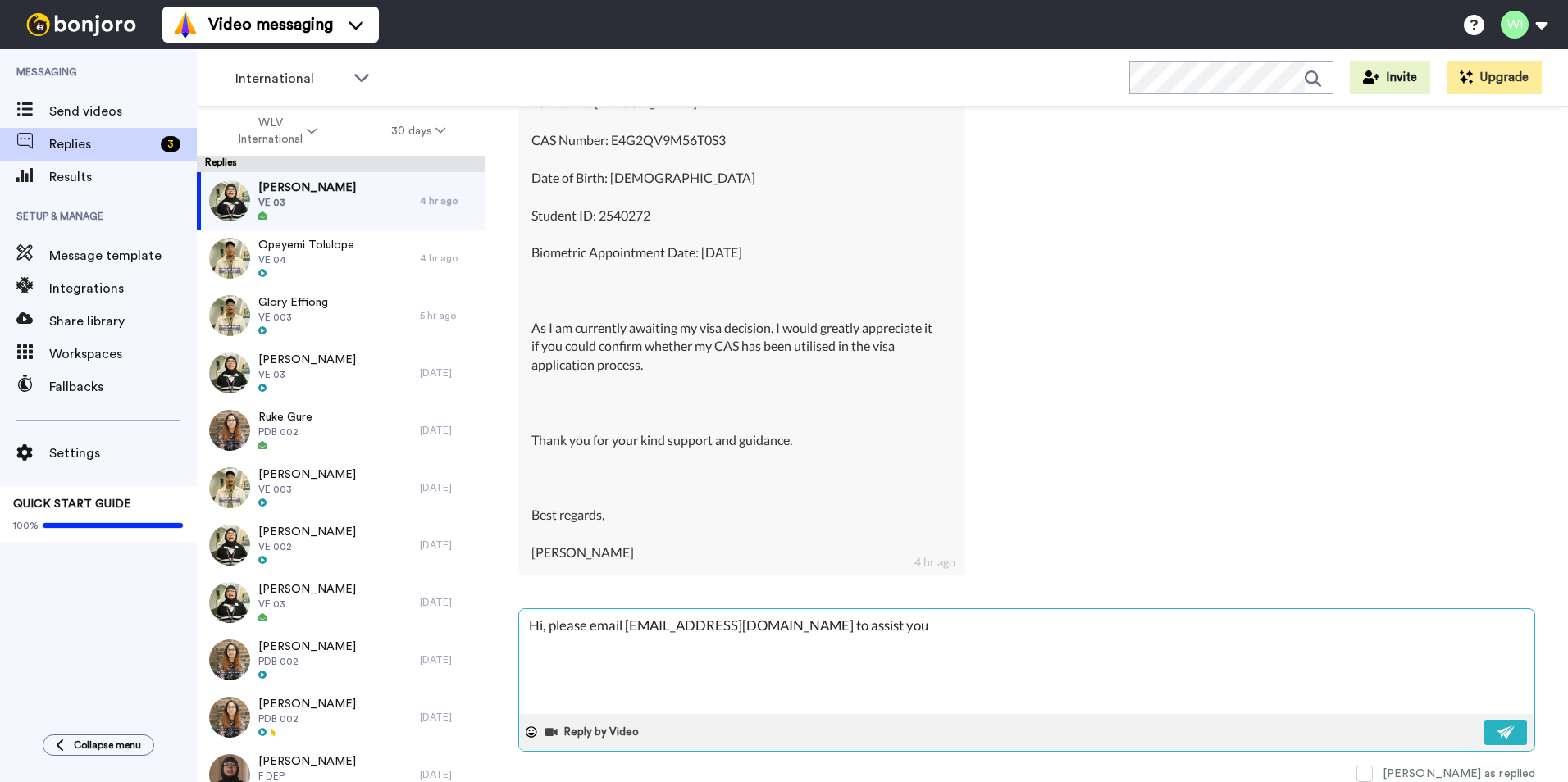
type textarea "Hi, please email [EMAIL_ADDRESS][DOMAIN_NAME] to assist you f"
type textarea "x"
type textarea "Hi, please email [EMAIL_ADDRESS][DOMAIN_NAME] to assist you fu"
type textarea "x"
type textarea "Hi, please email [EMAIL_ADDRESS][DOMAIN_NAME] to assist you fur"
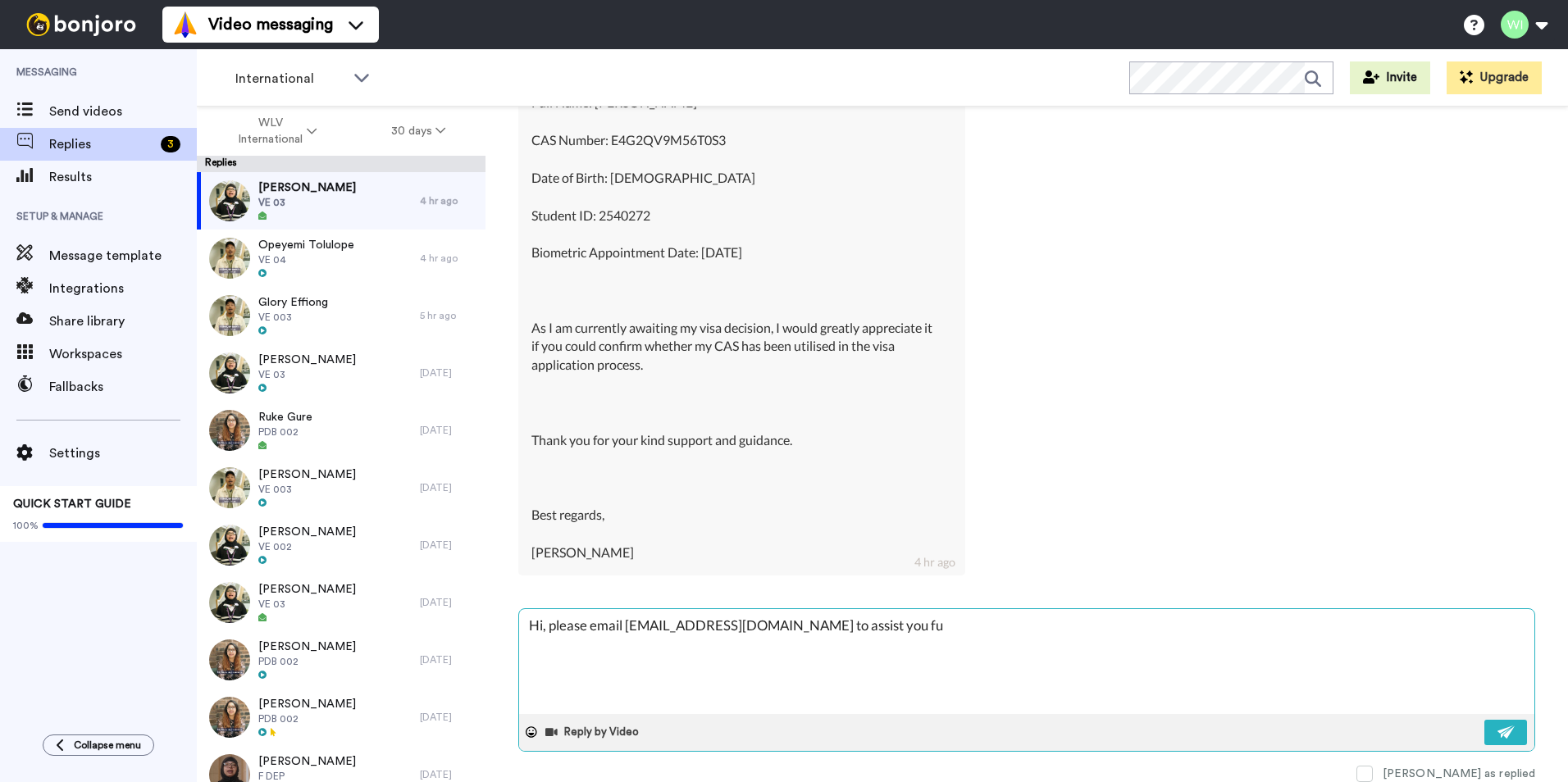
type textarea "x"
type textarea "Hi, please email [EMAIL_ADDRESS][DOMAIN_NAME] to assist you furt"
type textarea "x"
type textarea "Hi, please email [EMAIL_ADDRESS][DOMAIN_NAME] to assist you furth"
type textarea "x"
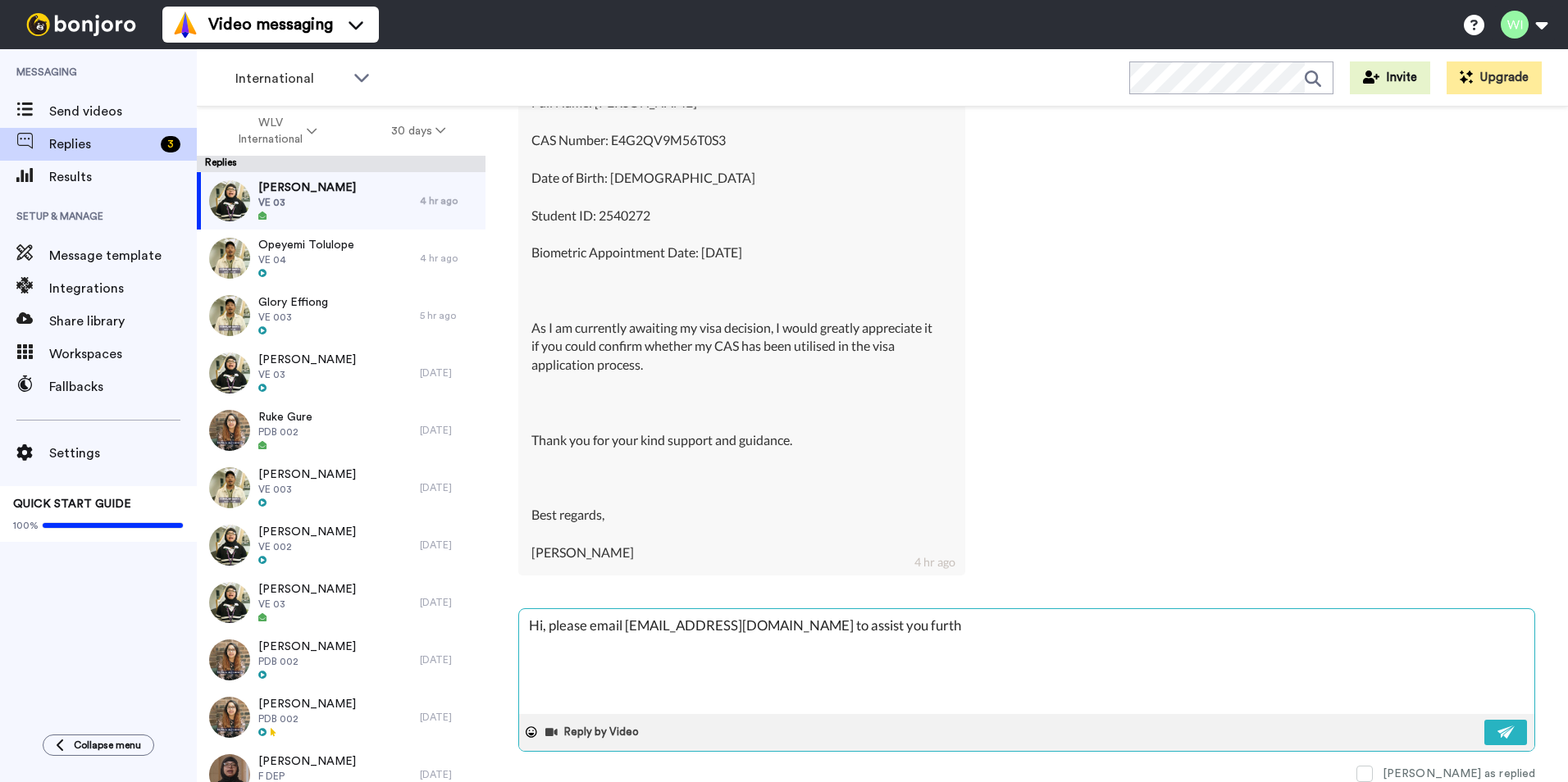
type textarea "Hi, please email [EMAIL_ADDRESS][DOMAIN_NAME] to assist you furthe"
type textarea "x"
type textarea "Hi, please email [EMAIL_ADDRESS][DOMAIN_NAME] to assist you further"
type textarea "x"
type textarea "Hi, please email [EMAIL_ADDRESS][DOMAIN_NAME] to assist you further"
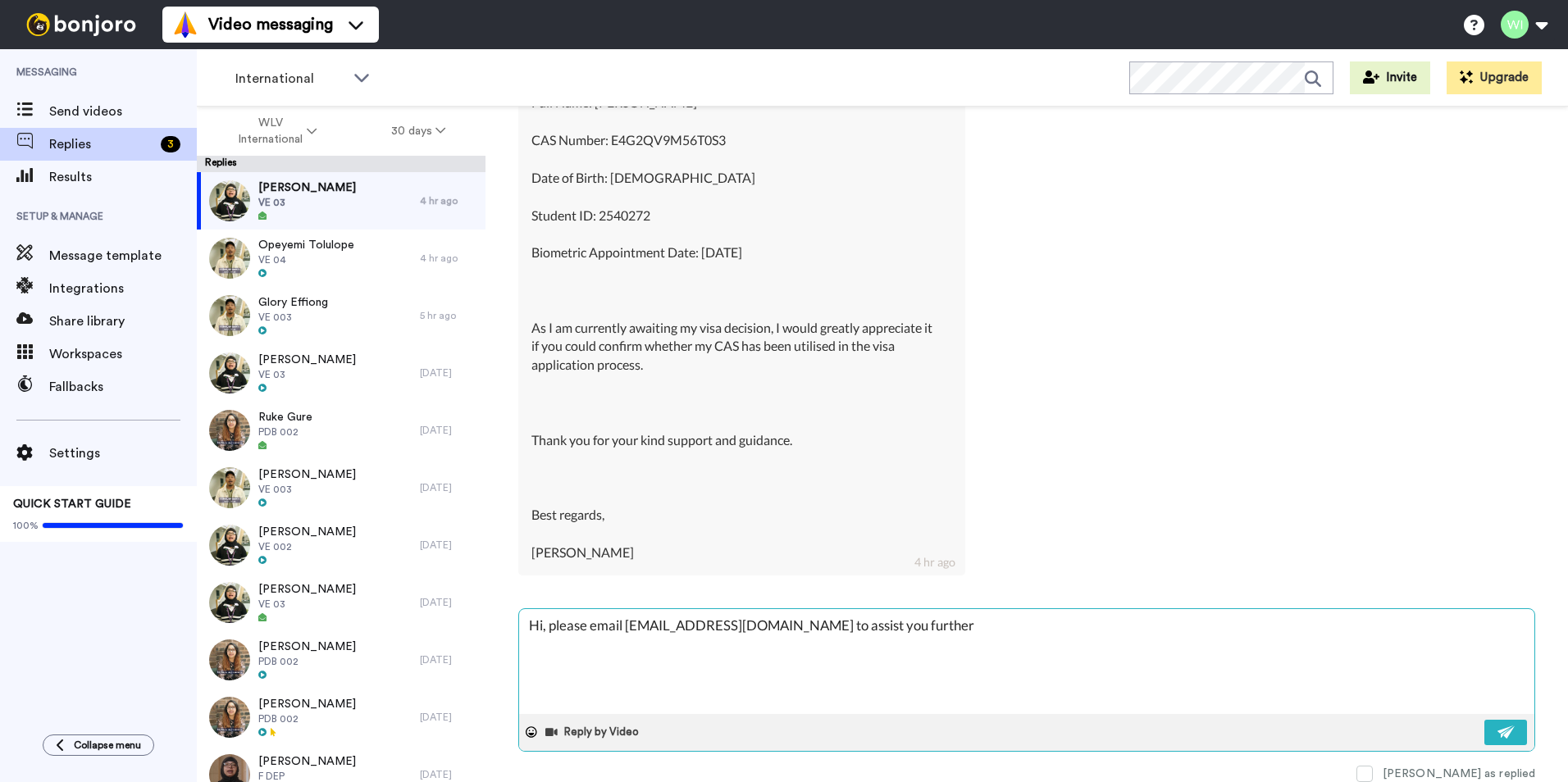
type textarea "x"
type textarea "Hi, please email [EMAIL_ADDRESS][DOMAIN_NAME] to assist you further w"
type textarea "x"
type textarea "Hi, please email [EMAIL_ADDRESS][DOMAIN_NAME] to assist you further wi"
type textarea "x"
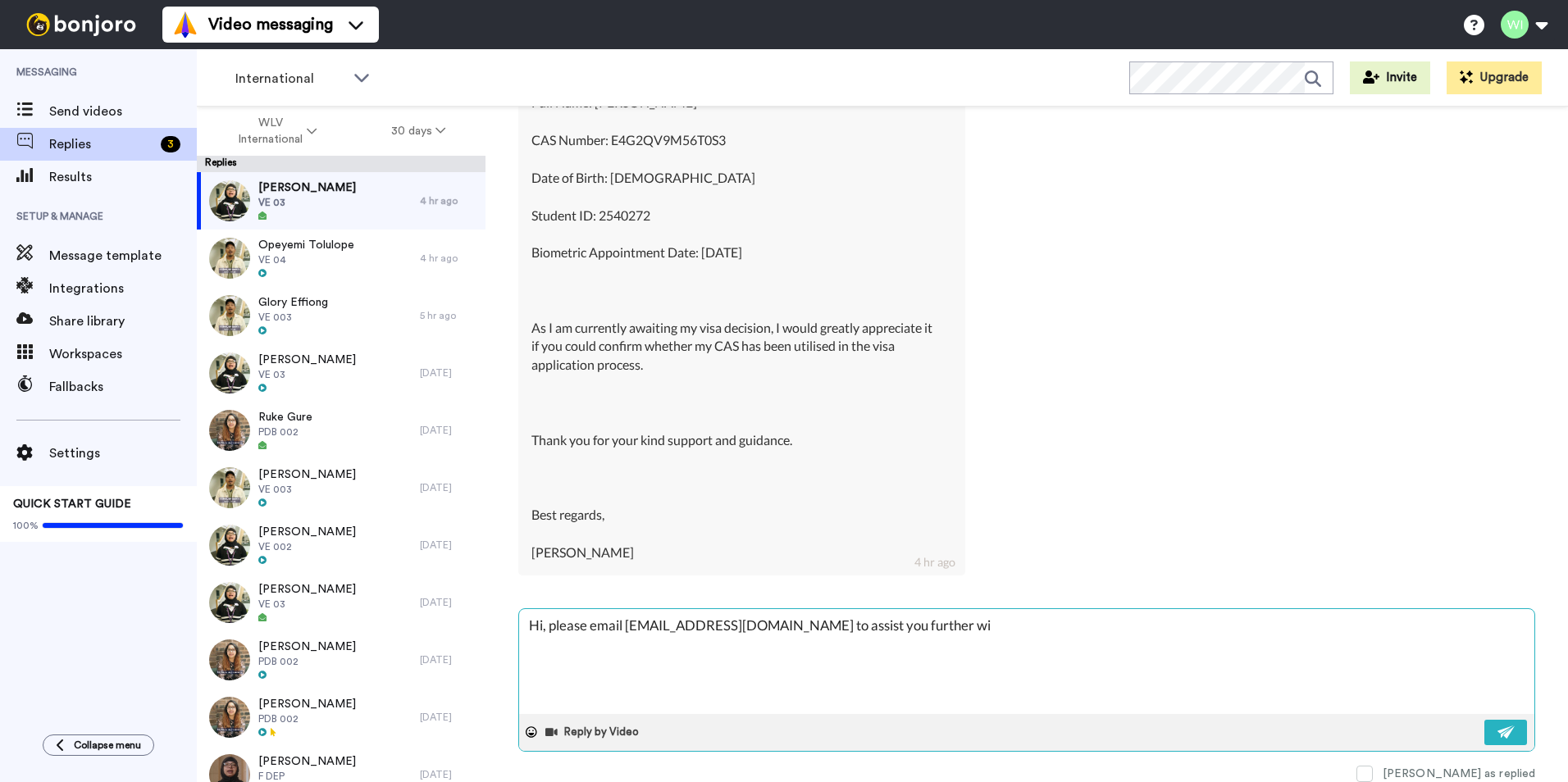
type textarea "Hi, please email [EMAIL_ADDRESS][DOMAIN_NAME] to assist you further wit"
type textarea "x"
type textarea "Hi, please email [EMAIL_ADDRESS][DOMAIN_NAME] to assist you further with"
type textarea "x"
type textarea "Hi, please email [EMAIL_ADDRESS][DOMAIN_NAME] to assist you further with"
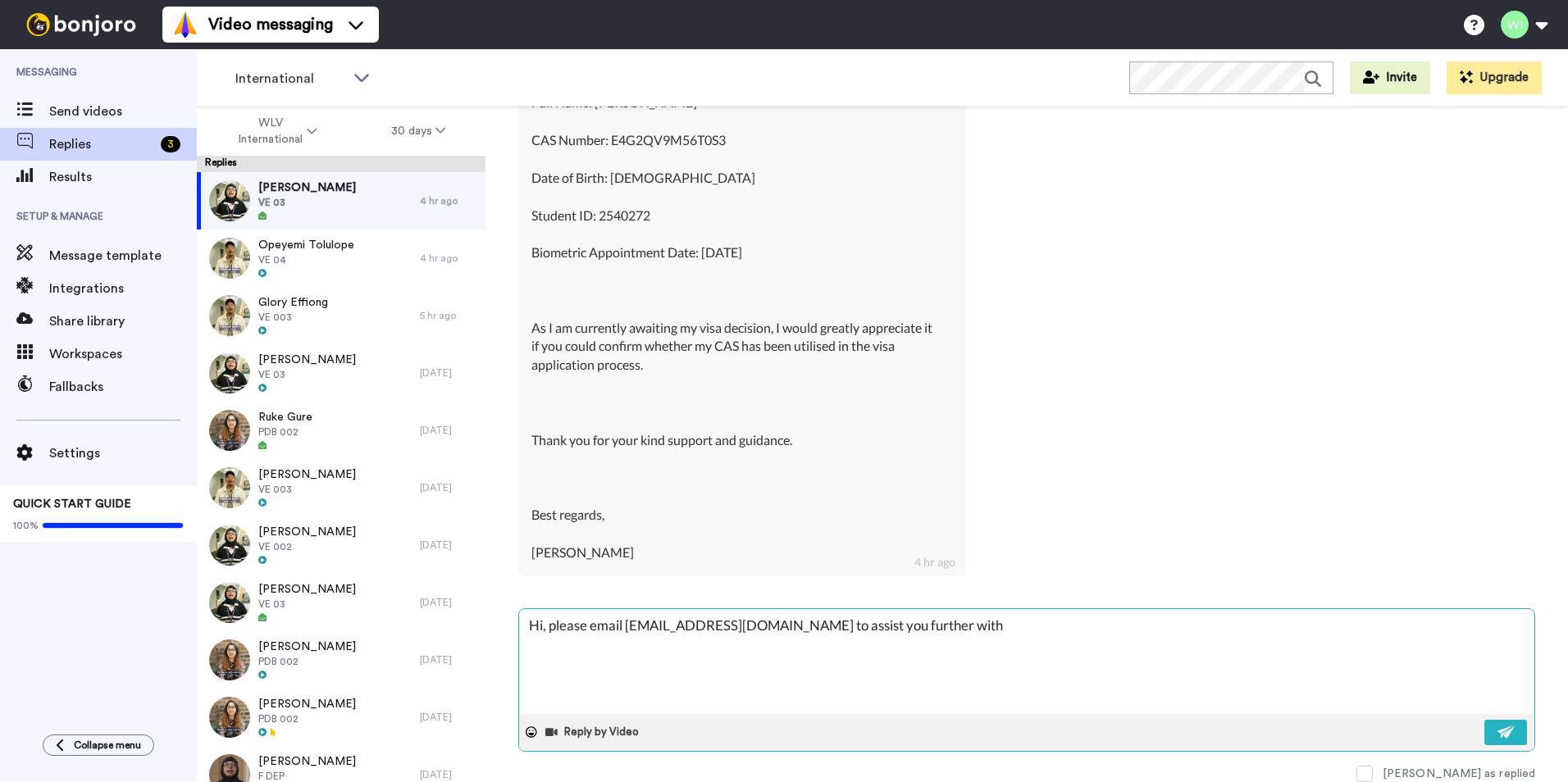
type textarea "x"
type textarea "Hi, please email [EMAIL_ADDRESS][DOMAIN_NAME] to assist you further with t"
type textarea "x"
type textarea "Hi, please email [EMAIL_ADDRESS][DOMAIN_NAME] to assist you further with th"
type textarea "x"
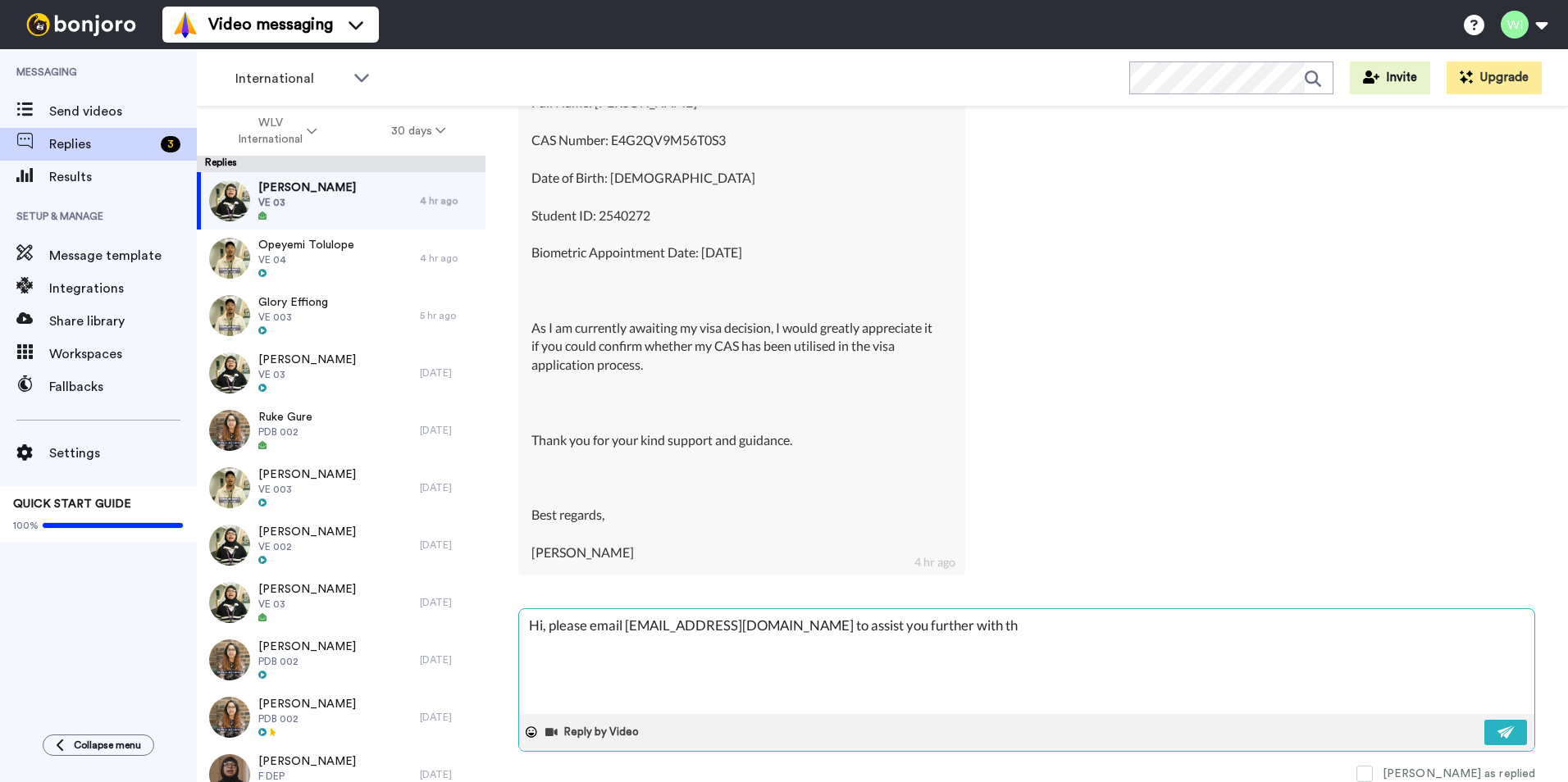
type textarea "Hi, please email [EMAIL_ADDRESS][DOMAIN_NAME] to assist you further with thi"
type textarea "x"
type textarea "Hi, please email [EMAIL_ADDRESS][DOMAIN_NAME] to assist you further with this"
type textarea "x"
type textarea "Hi, please email [EMAIL_ADDRESS][DOMAIN_NAME] to assist you further with this"
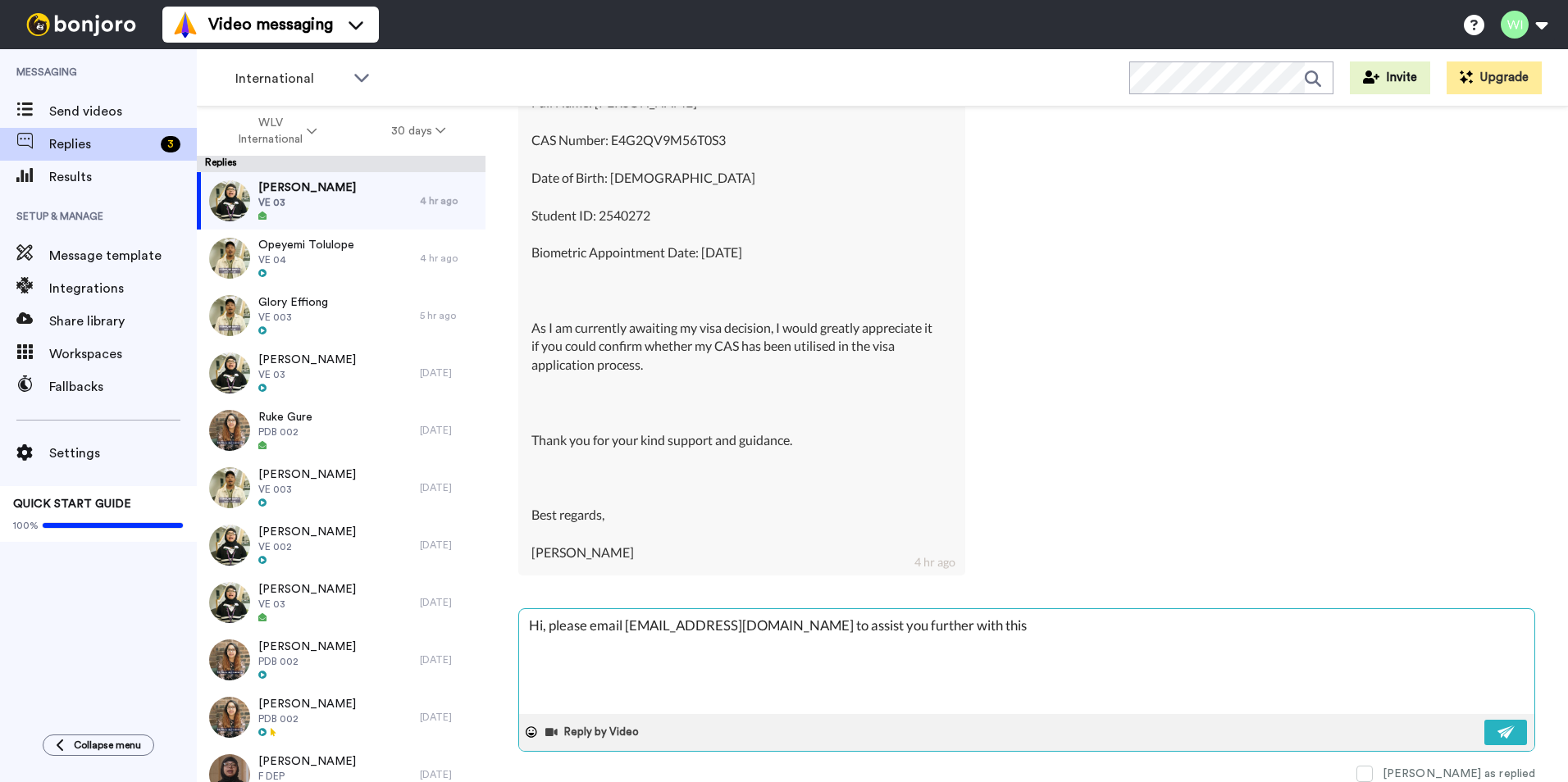
type textarea "x"
type textarea "Hi, please email [EMAIL_ADDRESS][DOMAIN_NAME] to assist you further with this p"
type textarea "x"
type textarea "Hi, please email [EMAIL_ADDRESS][DOMAIN_NAME] to assist you further with this pl"
type textarea "x"
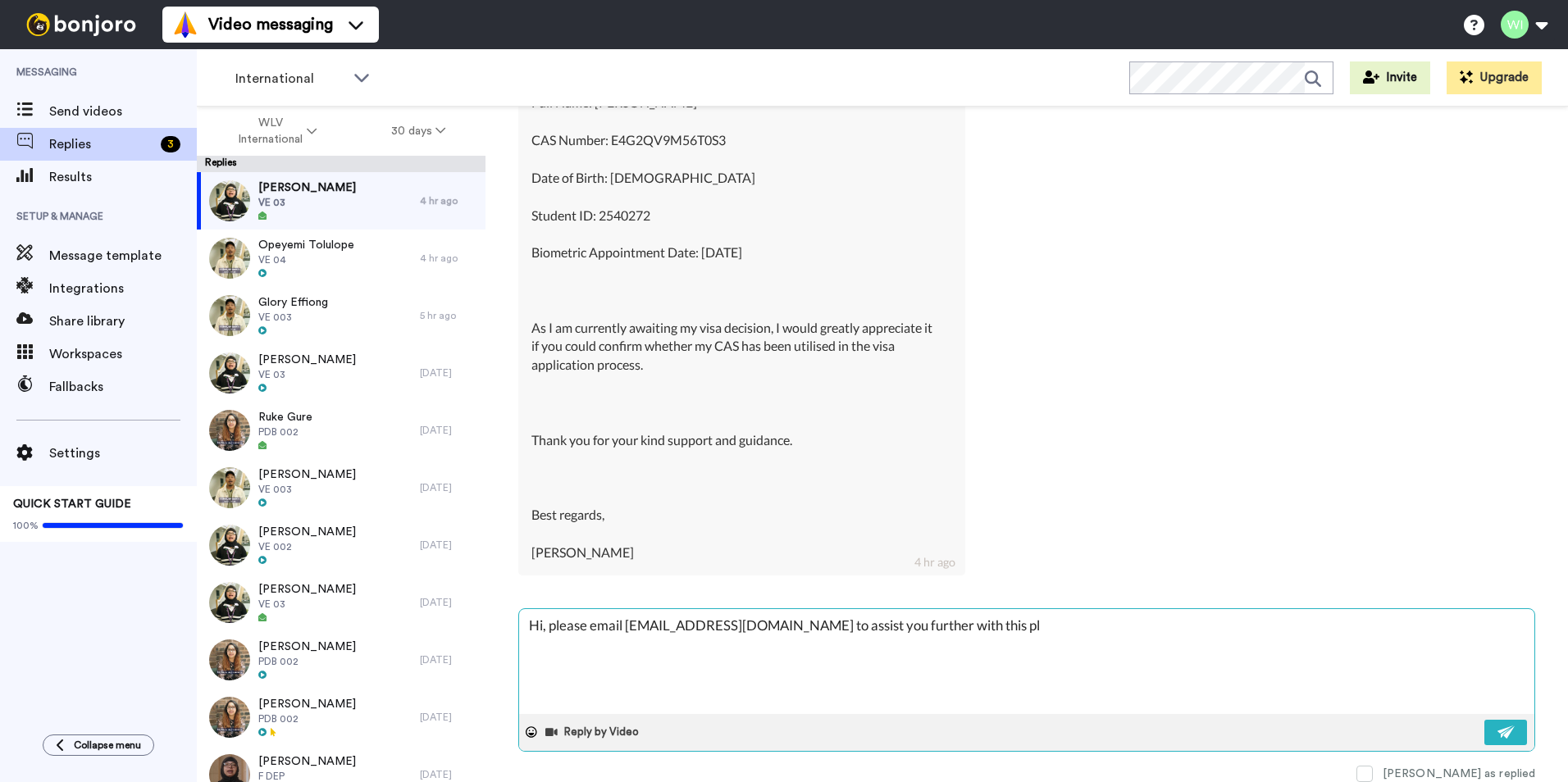
type textarea "Hi, please email [EMAIL_ADDRESS][DOMAIN_NAME] to assist you further with this p…"
type textarea "x"
type textarea "Hi, please email [EMAIL_ADDRESS][DOMAIN_NAME] to assist you further with this p…"
type textarea "x"
type textarea "Hi, please email [EMAIL_ADDRESS][DOMAIN_NAME] to assist you further with this p…"
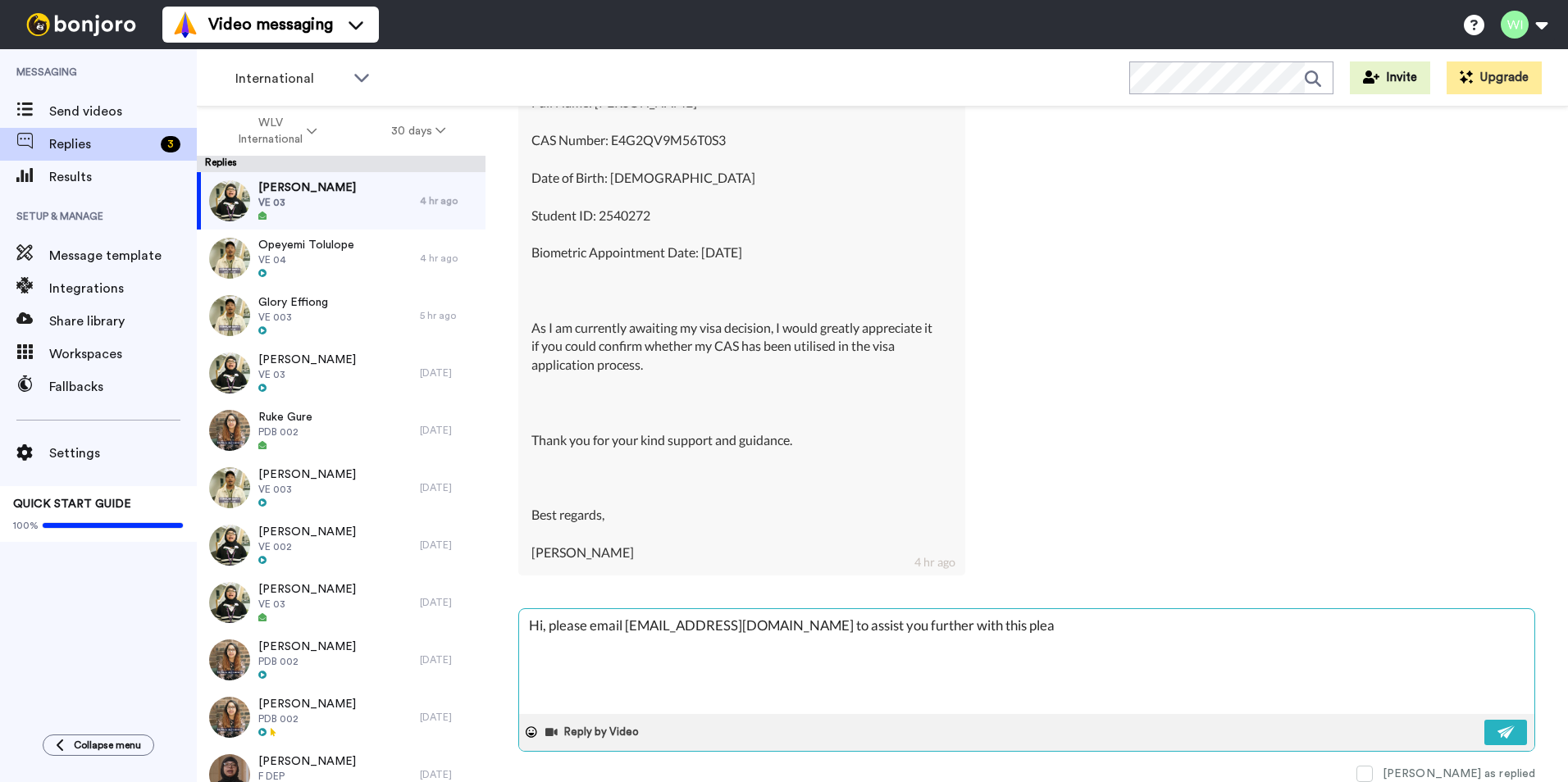
type textarea "x"
type textarea "Hi, please email [EMAIL_ADDRESS][DOMAIN_NAME] to assist you further with this p…"
type textarea "x"
type textarea "Hi, please email [EMAIL_ADDRESS][DOMAIN_NAME] to assist you further with this p…"
type textarea "x"
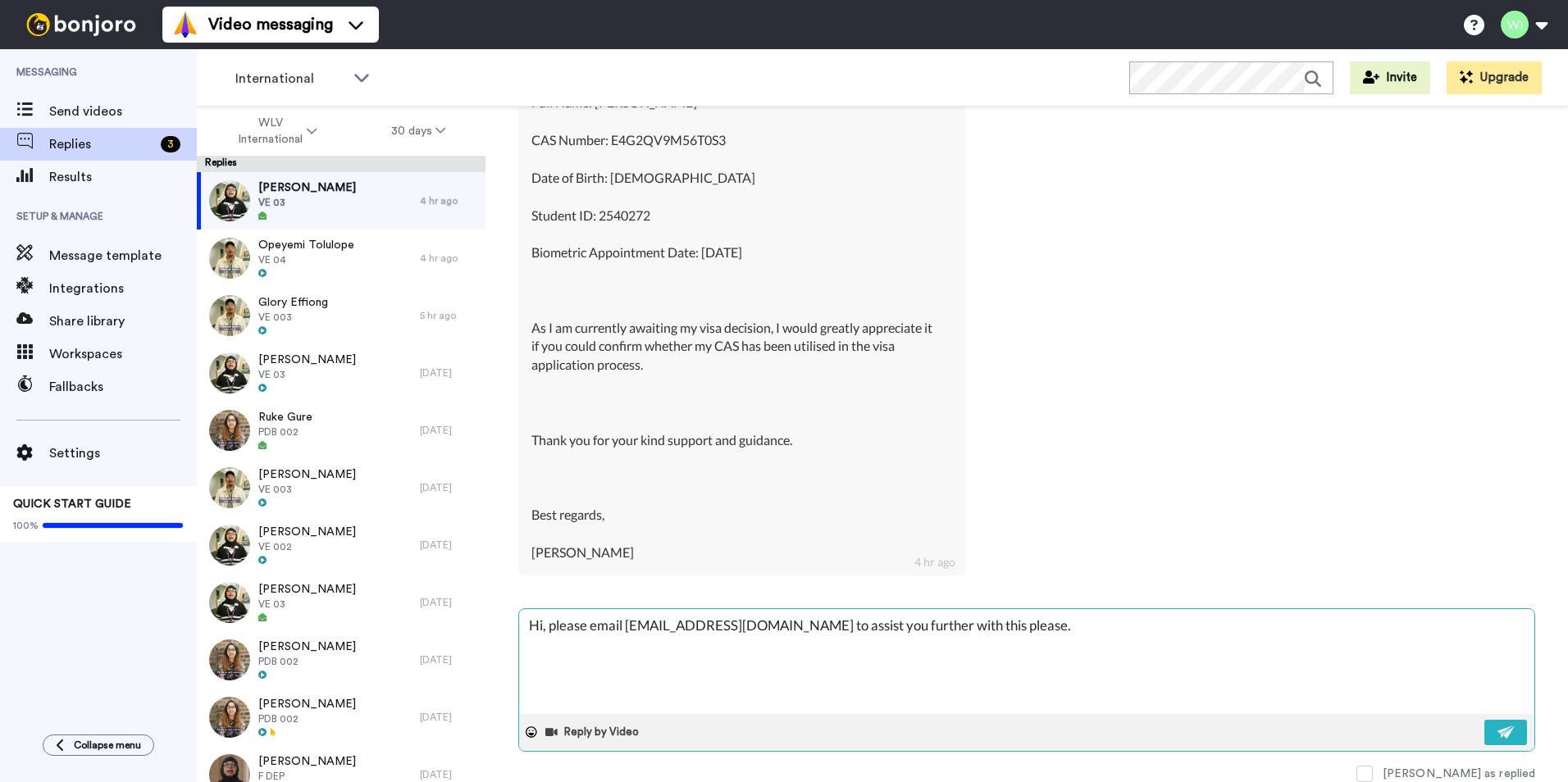
type textarea "Hi, please email [EMAIL_ADDRESS][DOMAIN_NAME] to assist you further with this p…"
type textarea "x"
type textarea "Hi, please email [EMAIL_ADDRESS][DOMAIN_NAME] to assist you further with this p…"
type textarea "x"
type textarea "Hi, please email [EMAIL_ADDRESS][DOMAIN_NAME] to assist you further with this p…"
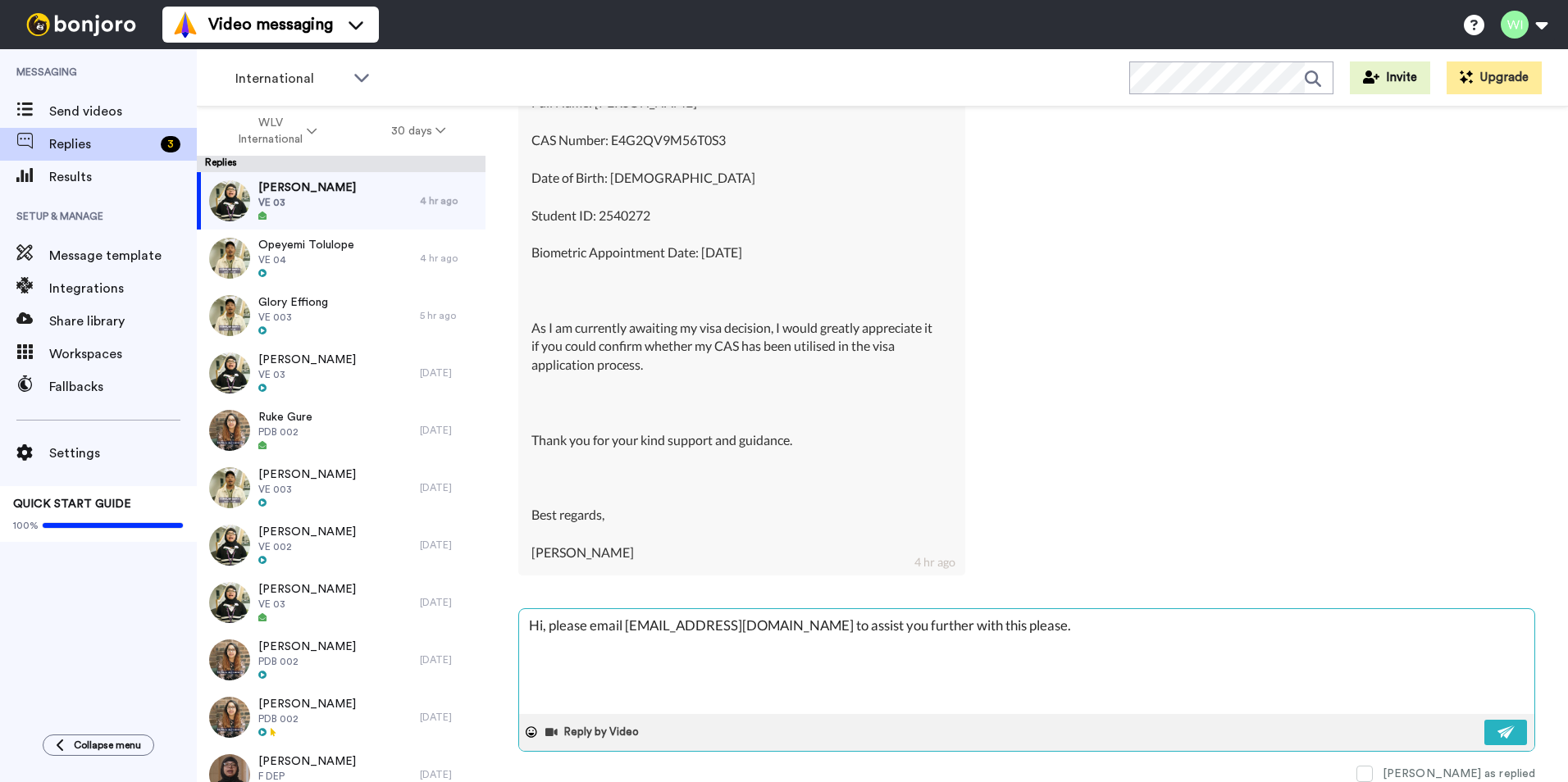
type textarea "x"
type textarea "Hi, please email [EMAIL_ADDRESS][DOMAIN_NAME] to assist you further with this p…"
type textarea "x"
type textarea "Hi, please email [EMAIL_ADDRESS][DOMAIN_NAME] to assist you further with this p…"
type textarea "x"
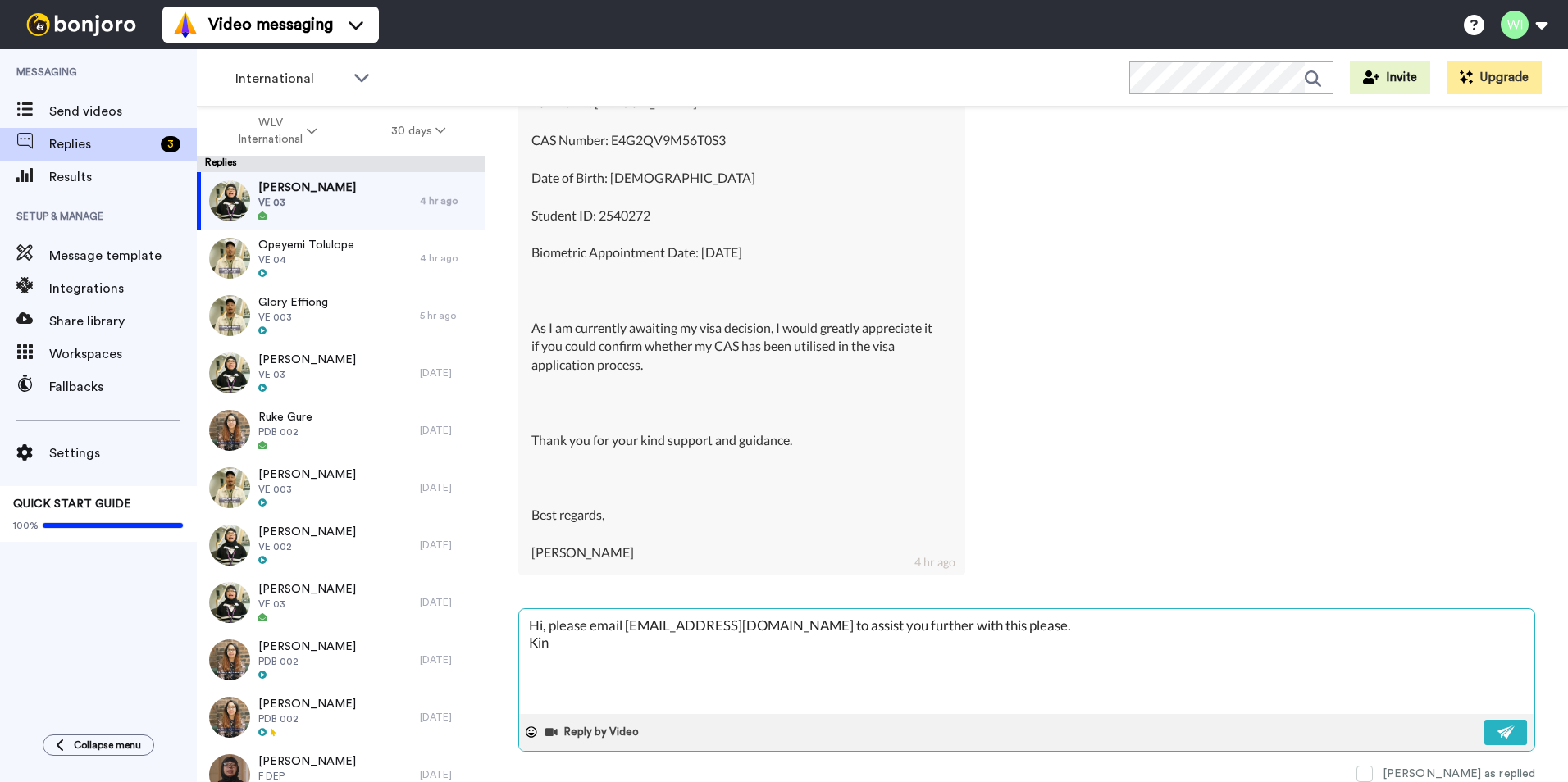
type textarea "Hi, please email [EMAIL_ADDRESS][DOMAIN_NAME] to assist you further with this p…"
type textarea "x"
type textarea "Hi, please email [EMAIL_ADDRESS][DOMAIN_NAME] to assist you further with this p…"
type textarea "x"
type textarea "Hi, please email [EMAIL_ADDRESS][DOMAIN_NAME] to assist you further with this p…"
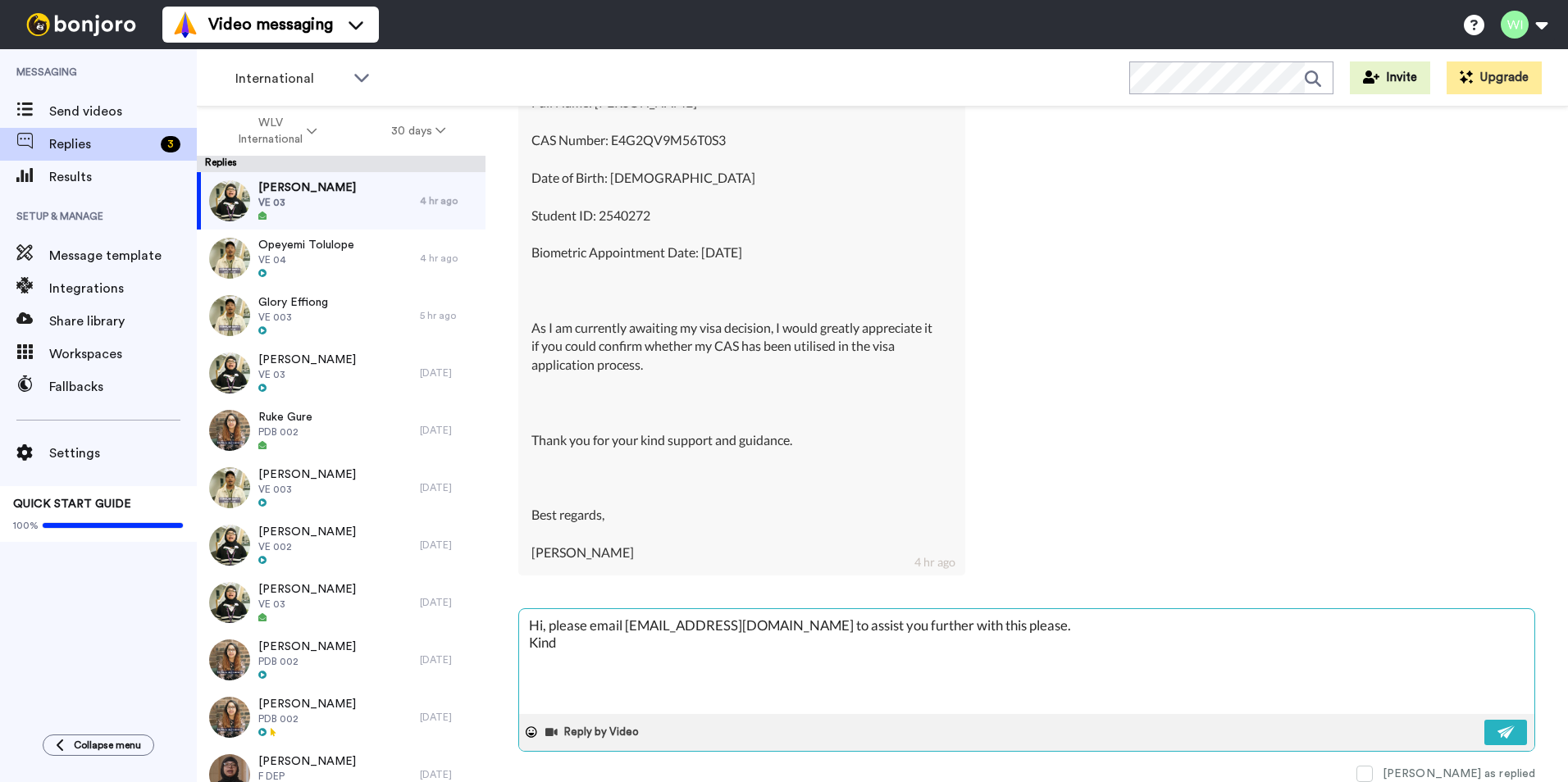
type textarea "x"
type textarea "Hi, please email [EMAIL_ADDRESS][DOMAIN_NAME] to assist you further with this p…"
type textarea "x"
type textarea "Hi, please email [EMAIL_ADDRESS][DOMAIN_NAME] to assist you further with this p…"
type textarea "x"
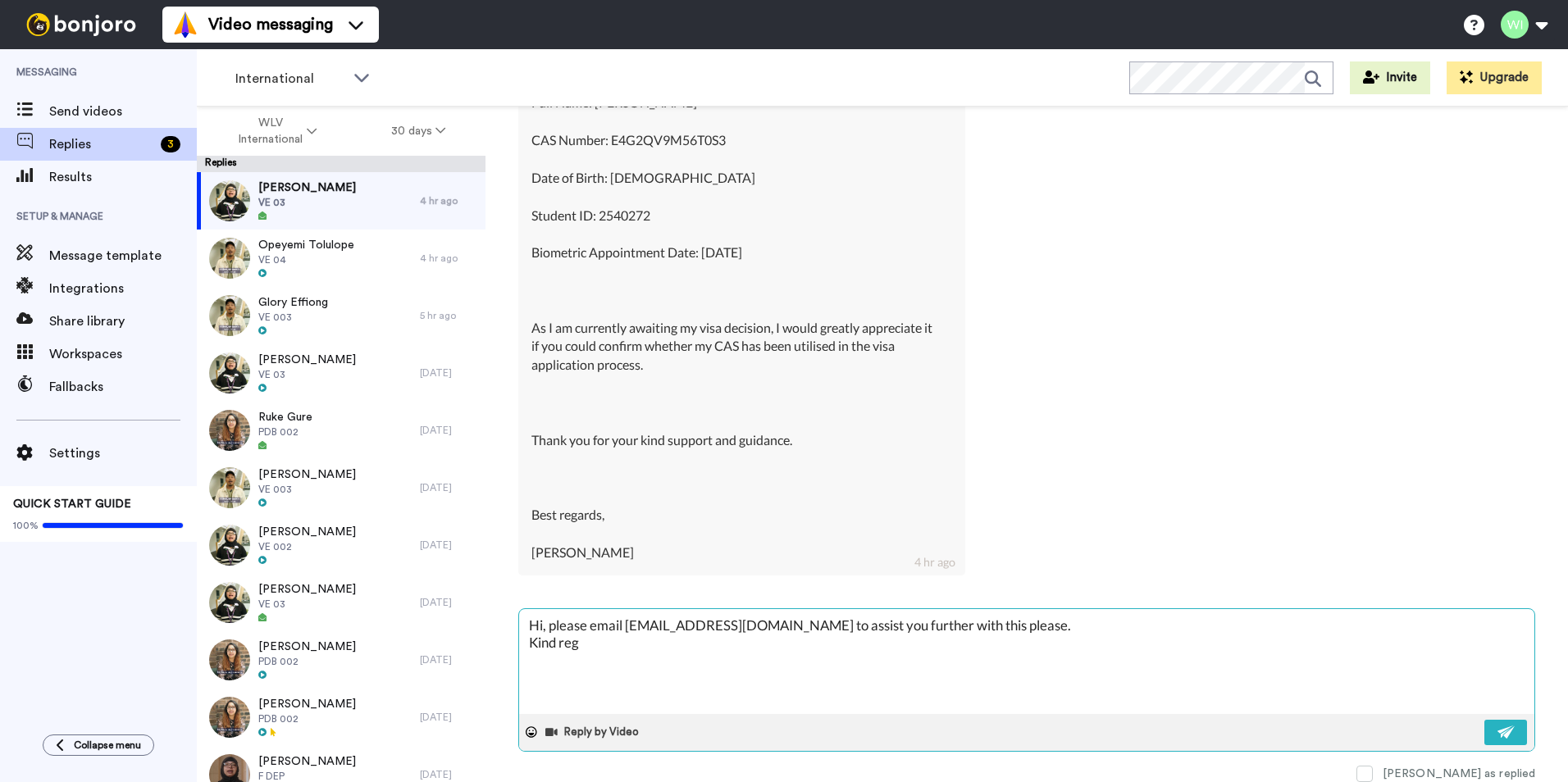
type textarea "Hi, please email [EMAIL_ADDRESS][DOMAIN_NAME] to assist you further with this p…"
type textarea "x"
type textarea "Hi, please email [EMAIL_ADDRESS][DOMAIN_NAME] to assist you further with this p…"
type textarea "x"
type textarea "Hi, please email [EMAIL_ADDRESS][DOMAIN_NAME] to assist you further with this p…"
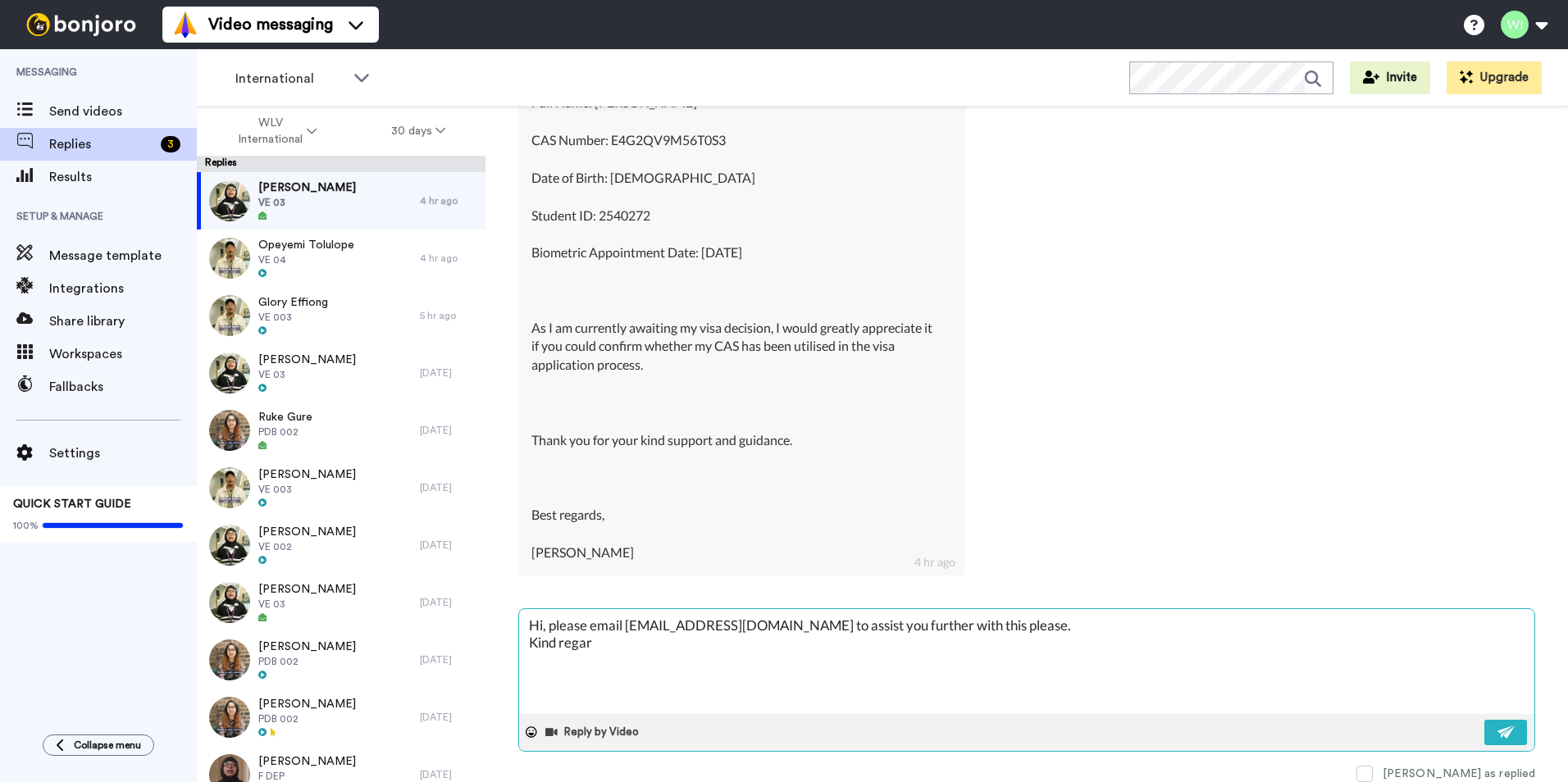
type textarea "x"
type textarea "Hi, please email [EMAIL_ADDRESS][DOMAIN_NAME] to assist you further with this p…"
type textarea "x"
type textarea "Hi, please email [EMAIL_ADDRESS][DOMAIN_NAME] to assist you further with this p…"
type textarea "x"
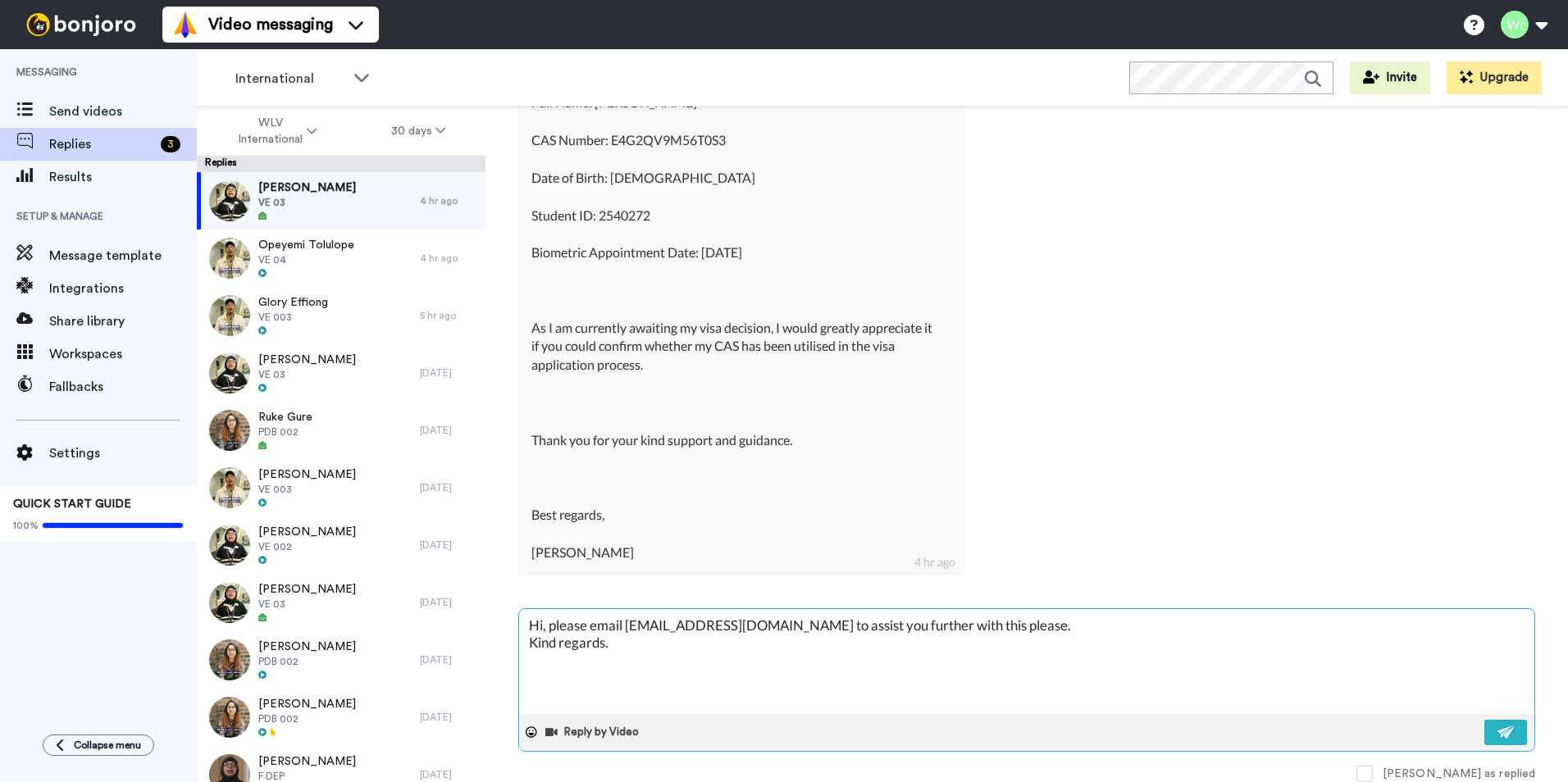
type textarea "Hi, please email [EMAIL_ADDRESS][DOMAIN_NAME] to assist you further with this p…"
type textarea "x"
type textarea "Hi, please email [EMAIL_ADDRESS][DOMAIN_NAME] to assist you further with this p…"
click at [1497, 739] on img at bounding box center [1506, 732] width 18 height 13
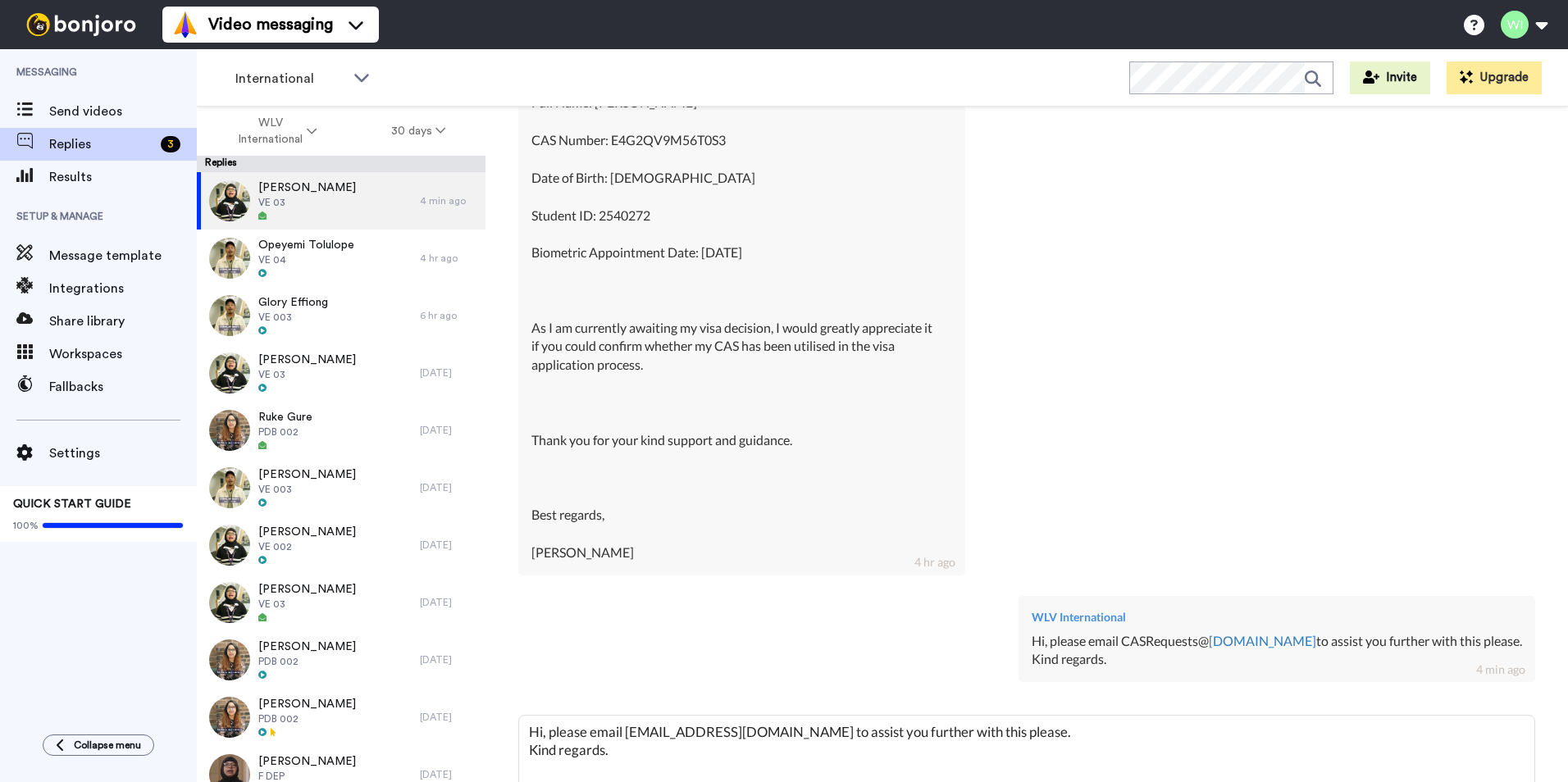
type textarea "x"
